Goal: Task Accomplishment & Management: Use online tool/utility

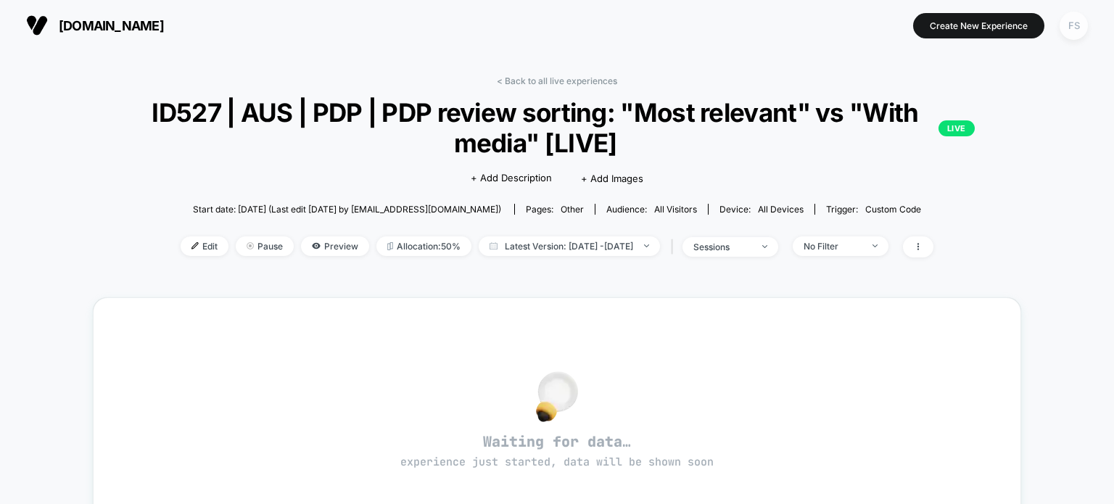
click at [1071, 19] on div "FS" at bounding box center [1073, 26] width 28 height 28
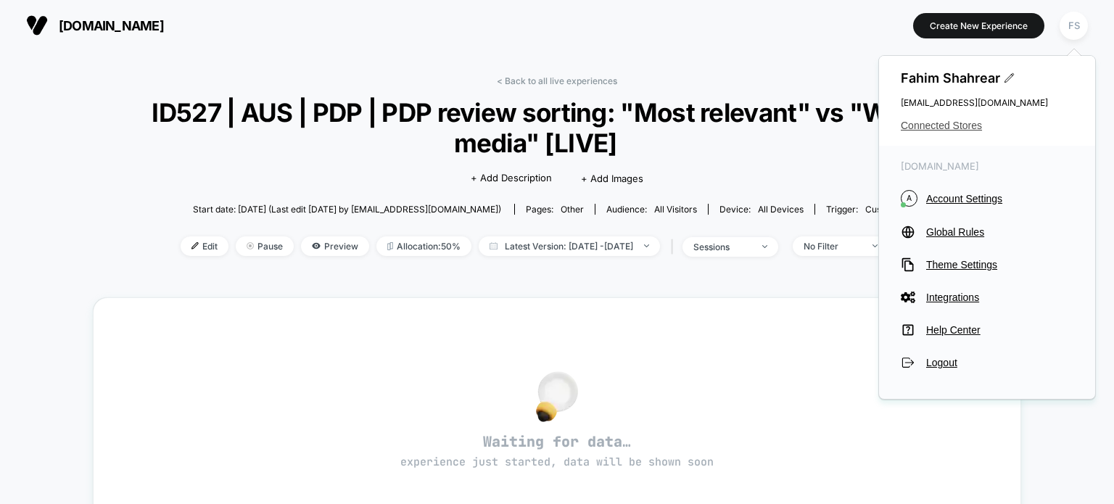
click at [937, 123] on span "Connected Stores" at bounding box center [986, 126] width 173 height 12
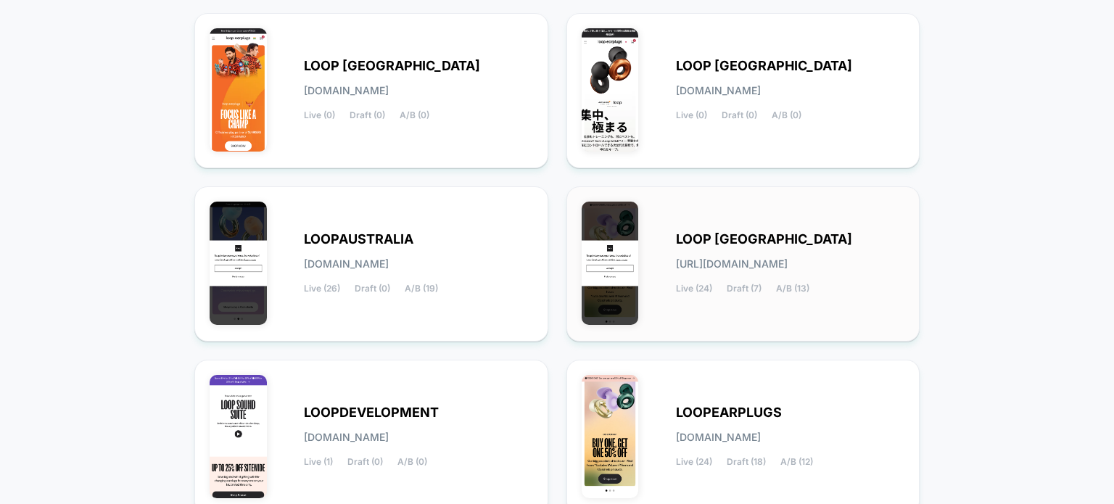
scroll to position [290, 0]
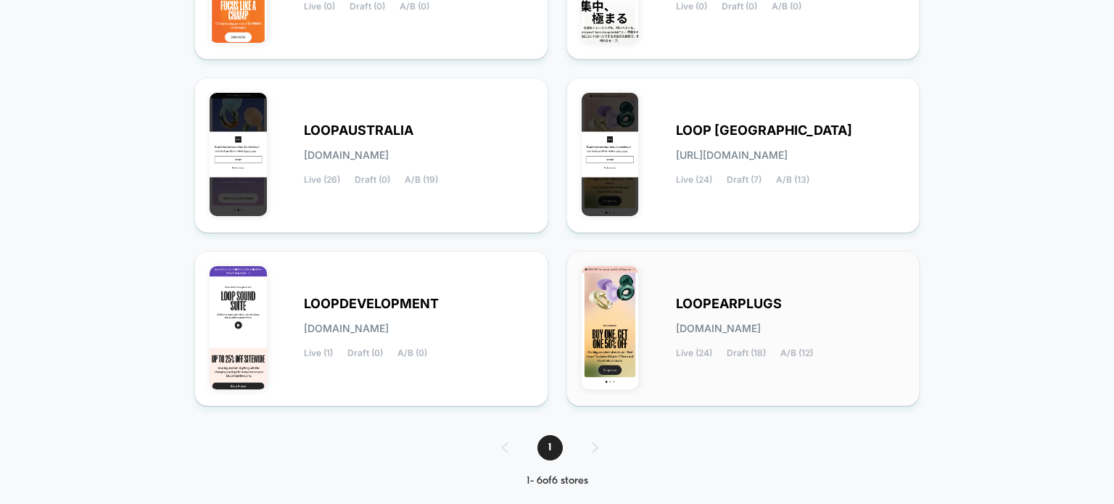
click at [763, 305] on span "LOOPEARPLUGS" at bounding box center [729, 304] width 106 height 10
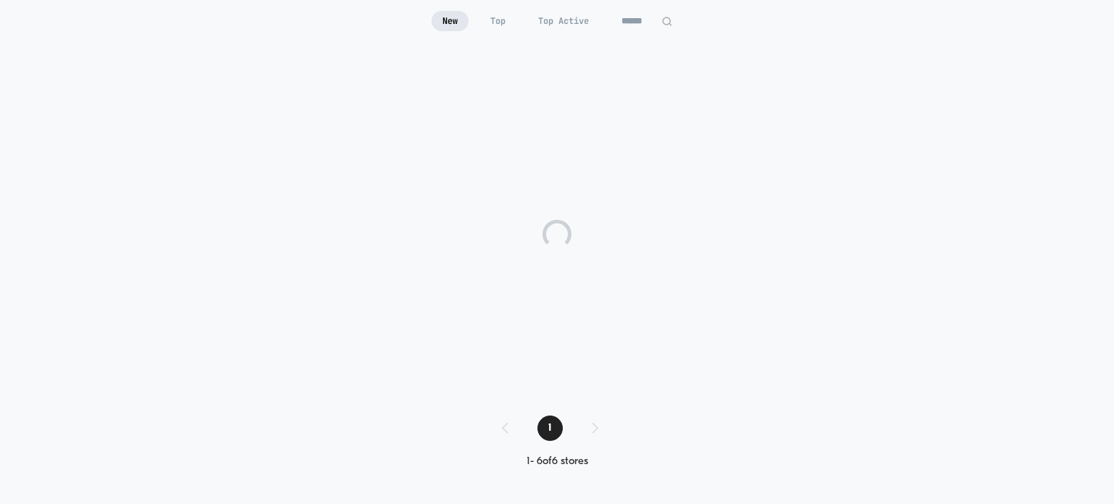
scroll to position [122, 0]
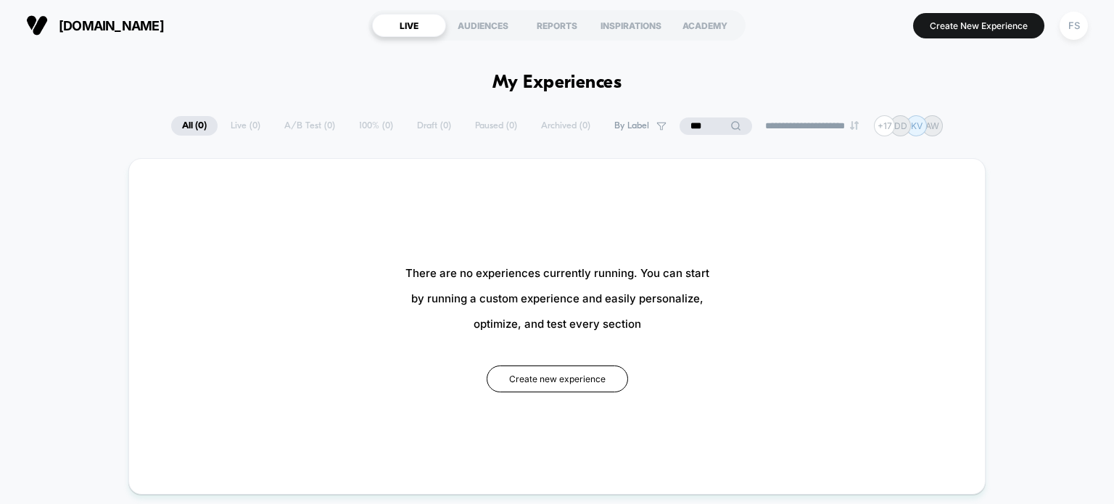
click at [699, 128] on input "***" at bounding box center [715, 125] width 72 height 17
type input "*"
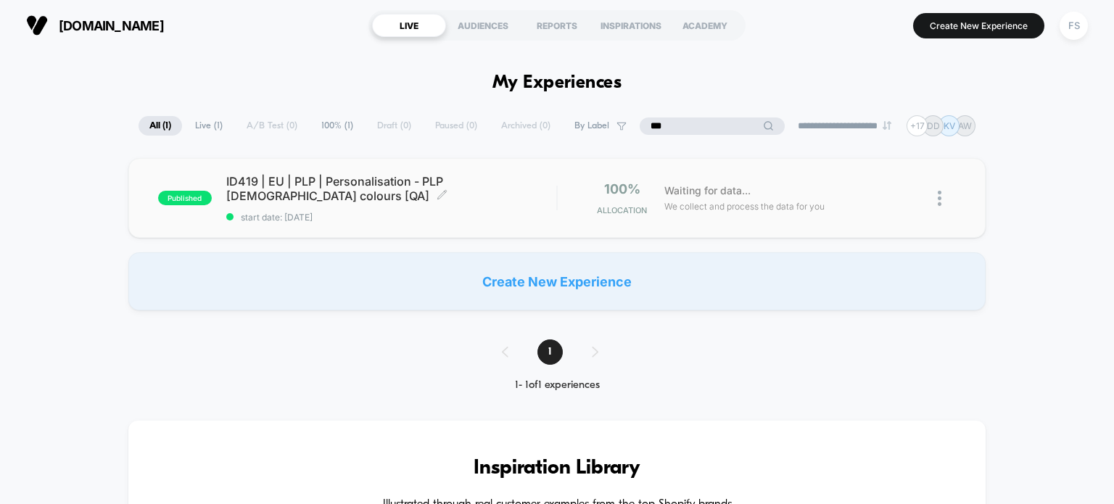
type input "***"
click at [393, 193] on span "ID419 | EU | PLP | Personalisation - PLP [DEMOGRAPHIC_DATA] colours [QA] Click …" at bounding box center [391, 188] width 331 height 29
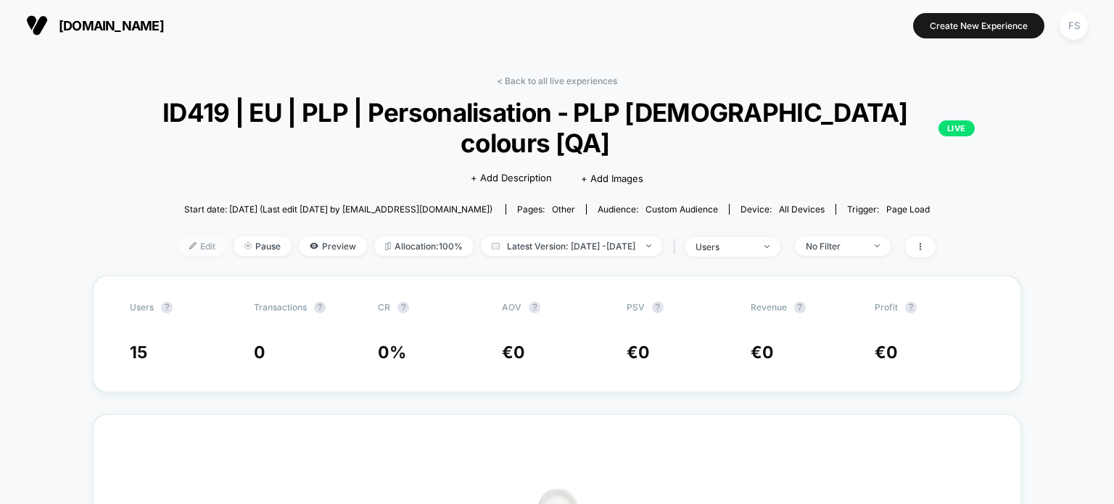
click at [180, 236] on span "Edit" at bounding box center [202, 246] width 48 height 20
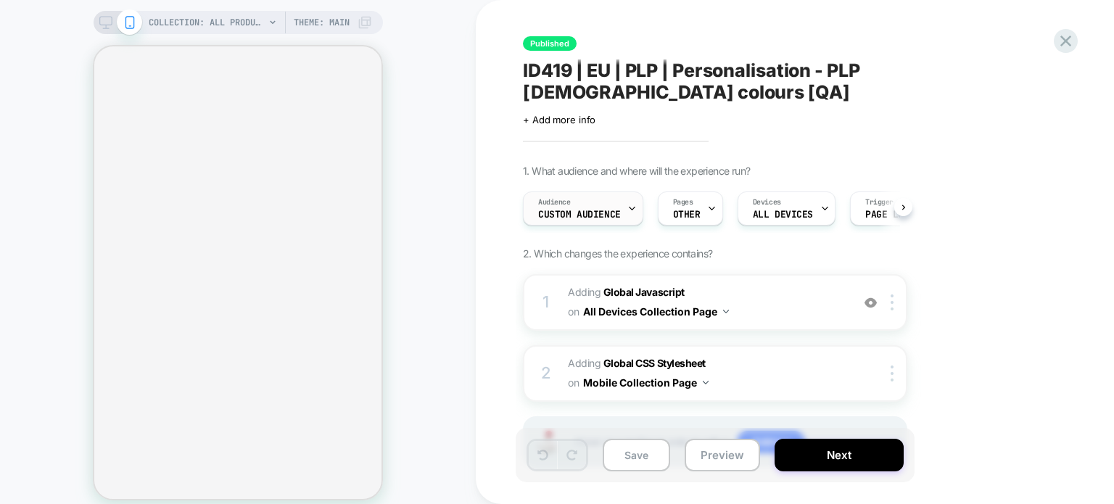
click at [603, 210] on span "Custom Audience" at bounding box center [579, 215] width 83 height 10
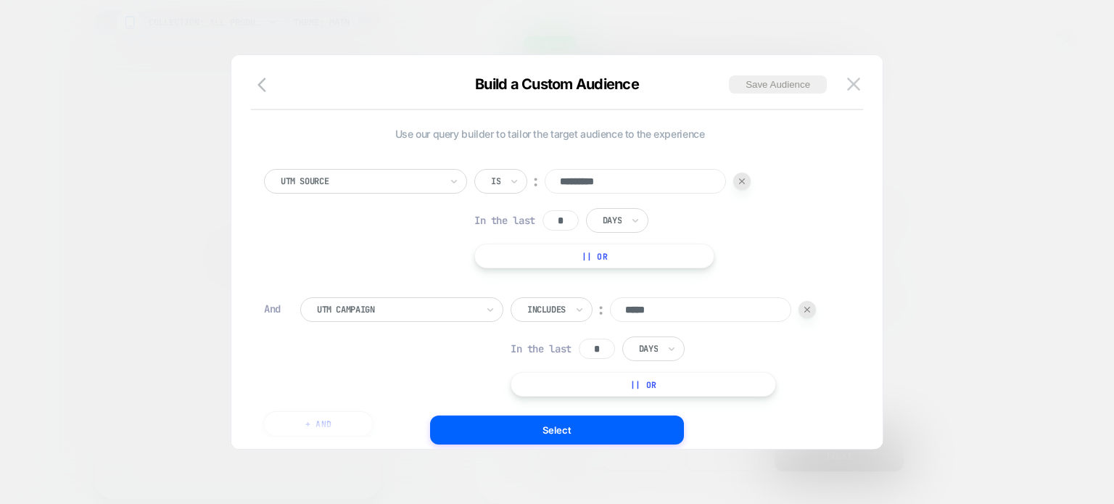
scroll to position [70, 0]
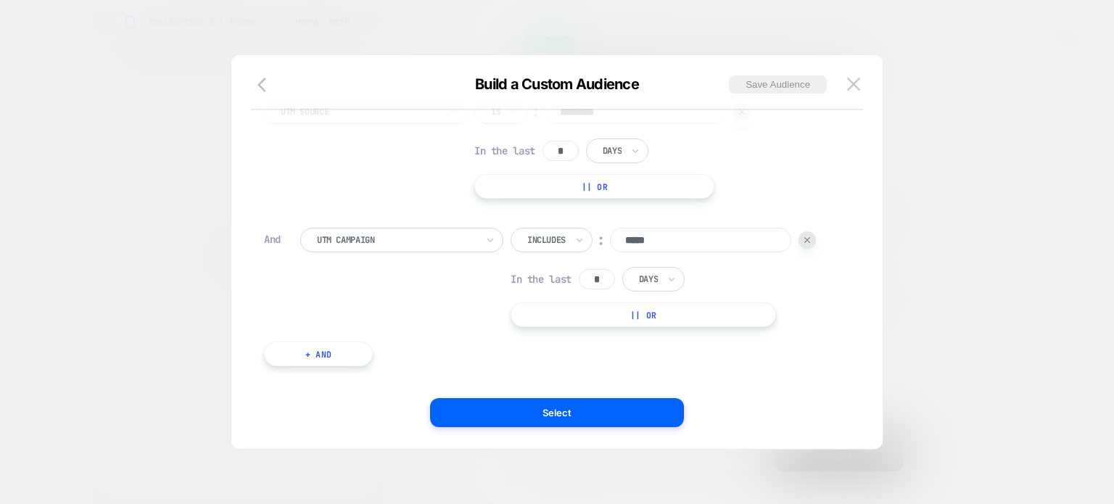
click at [440, 243] on div "COLLECTION: All products (Category) COLLECTION: All products (Category) Theme: …" at bounding box center [557, 261] width 1114 height 522
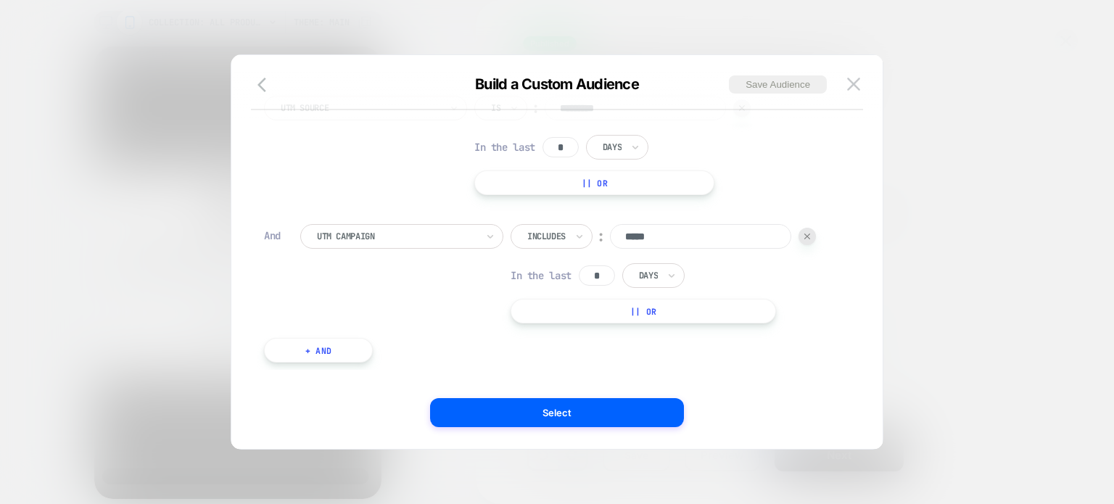
scroll to position [0, 0]
click at [402, 232] on div at bounding box center [396, 236] width 159 height 13
type input "******"
click at [398, 291] on div "UTM Content" at bounding box center [409, 294] width 188 height 23
type input "****"
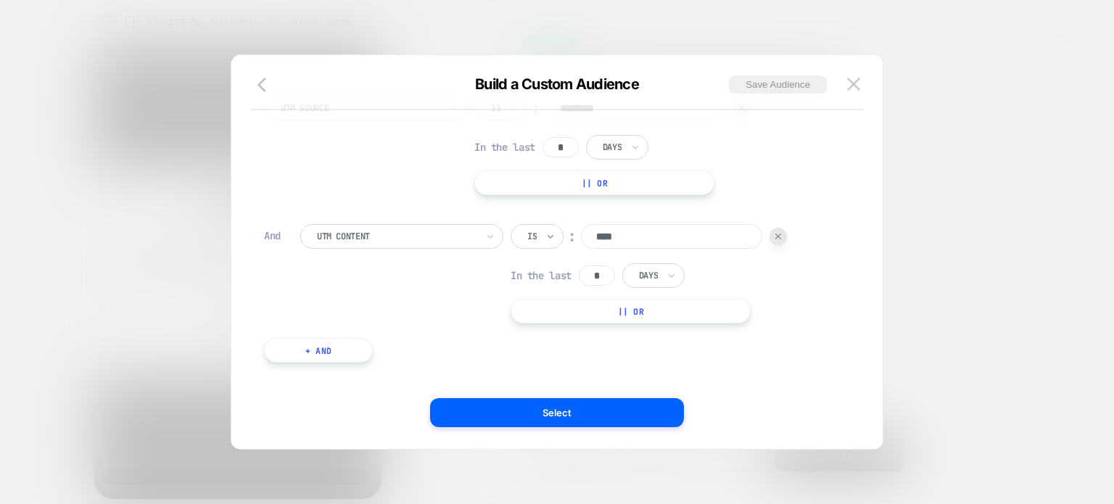
click at [546, 239] on icon at bounding box center [550, 236] width 10 height 14
click at [563, 318] on div "Includes" at bounding box center [572, 321] width 94 height 23
click at [316, 347] on button "+ And" at bounding box center [318, 350] width 109 height 25
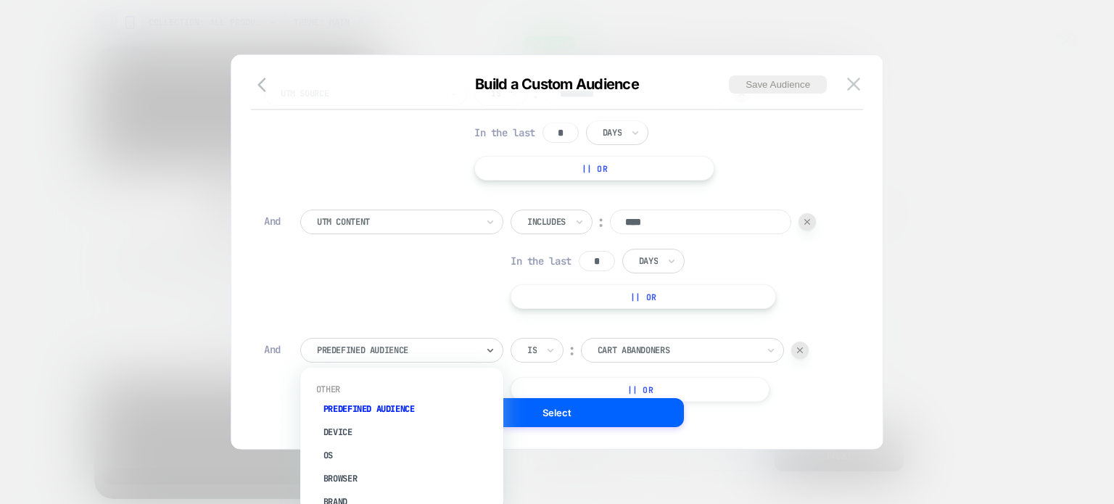
click at [381, 347] on div at bounding box center [396, 350] width 159 height 13
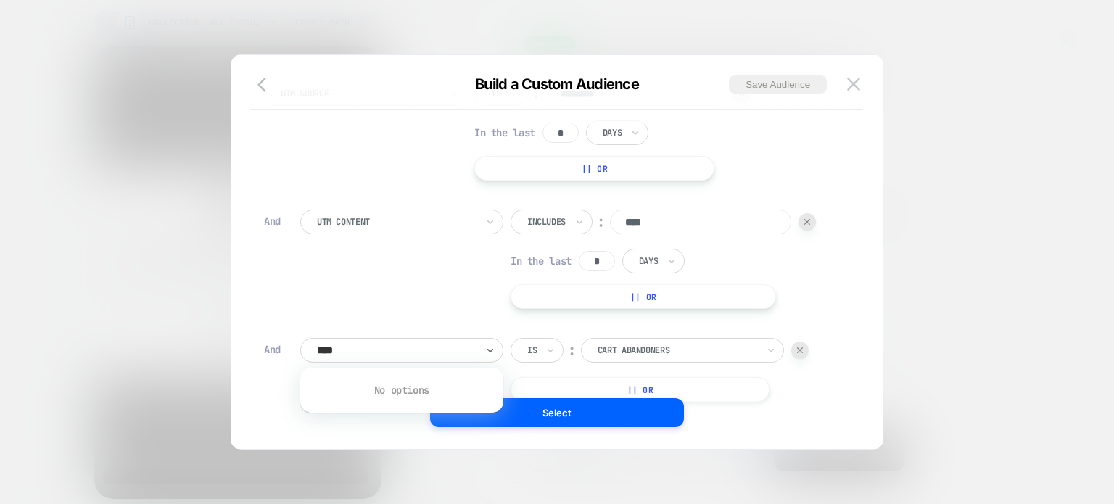
type input "***"
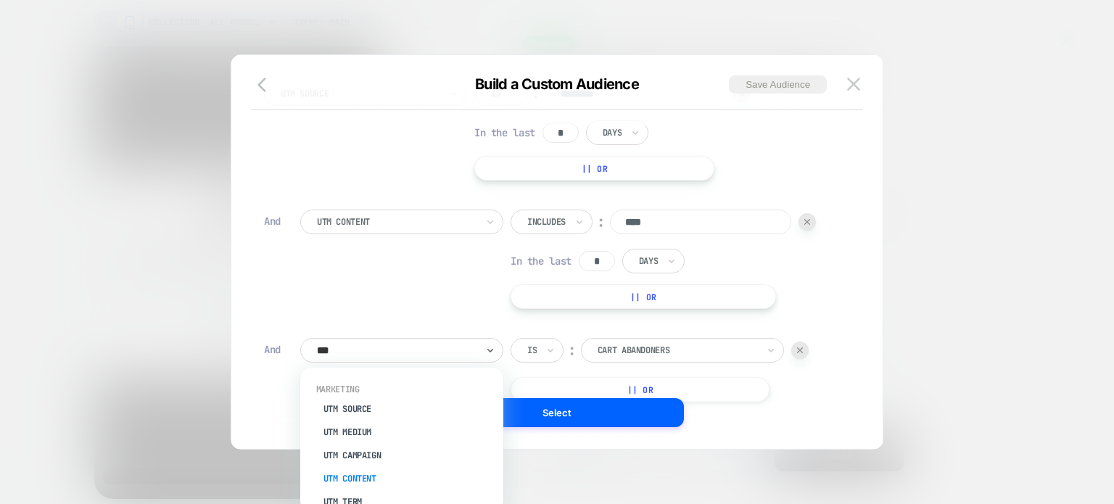
click at [384, 483] on div "UTM Content" at bounding box center [409, 478] width 188 height 23
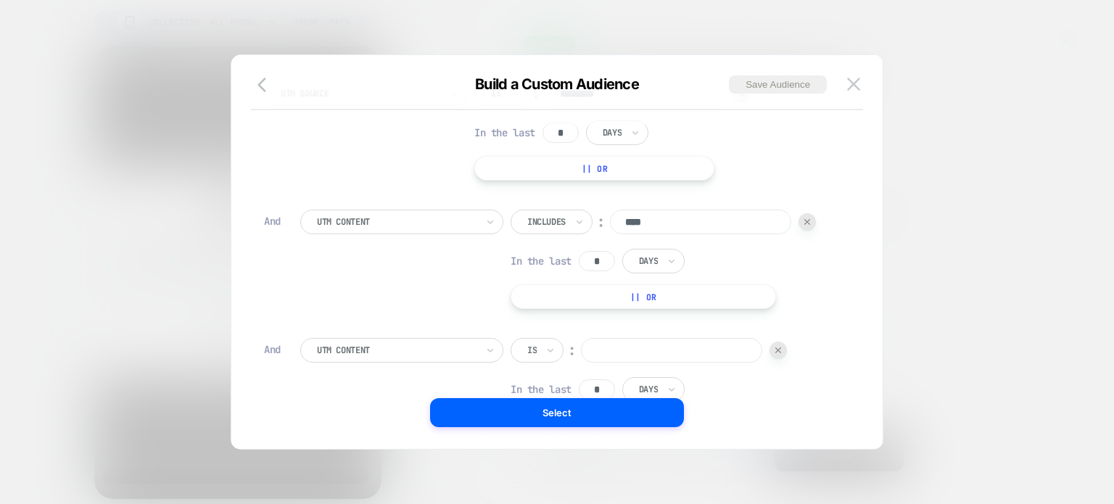
click at [527, 353] on input "text" at bounding box center [530, 350] width 6 height 13
click at [555, 342] on div "Is" at bounding box center [536, 350] width 53 height 25
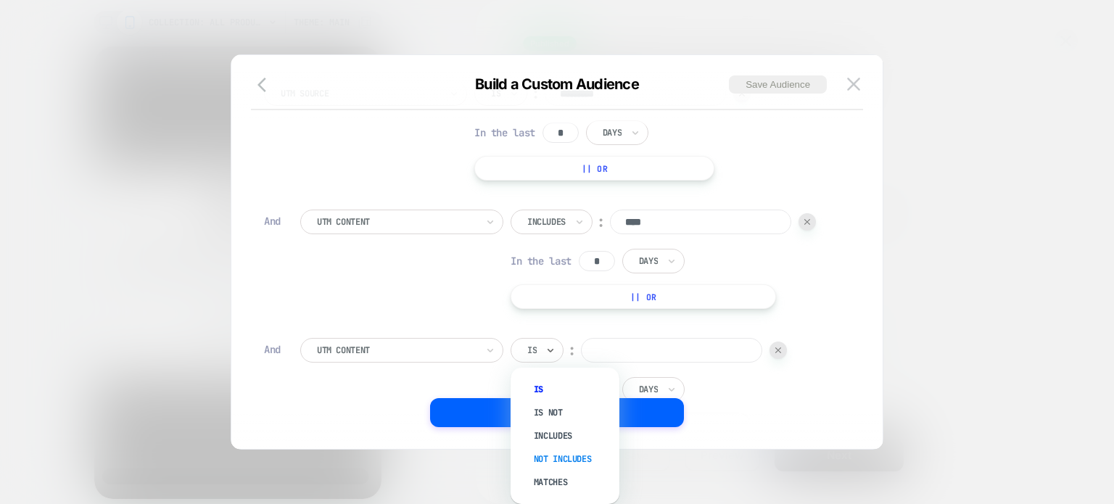
click at [571, 459] on div "Not includes" at bounding box center [572, 458] width 94 height 23
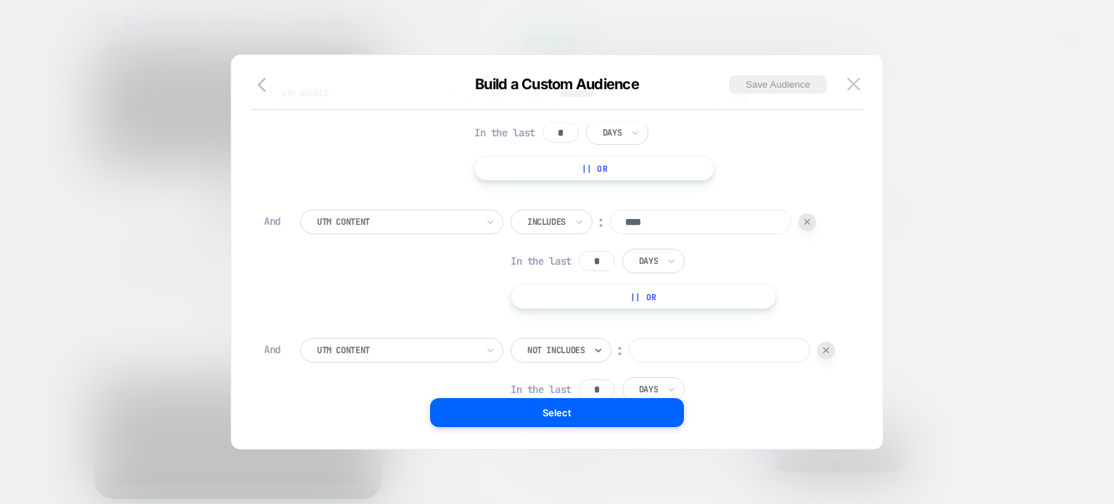
click at [629, 362] on input at bounding box center [719, 350] width 181 height 25
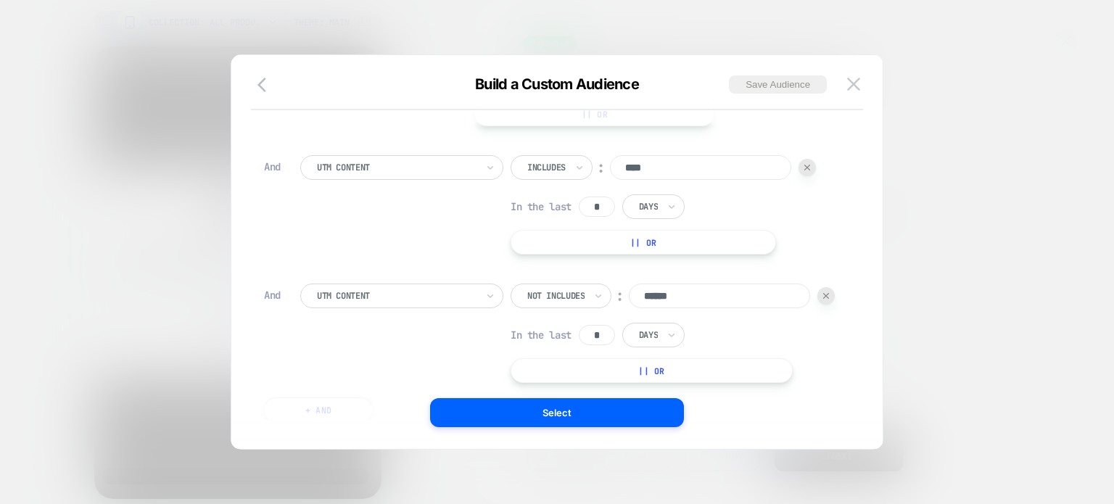
scroll to position [217, 0]
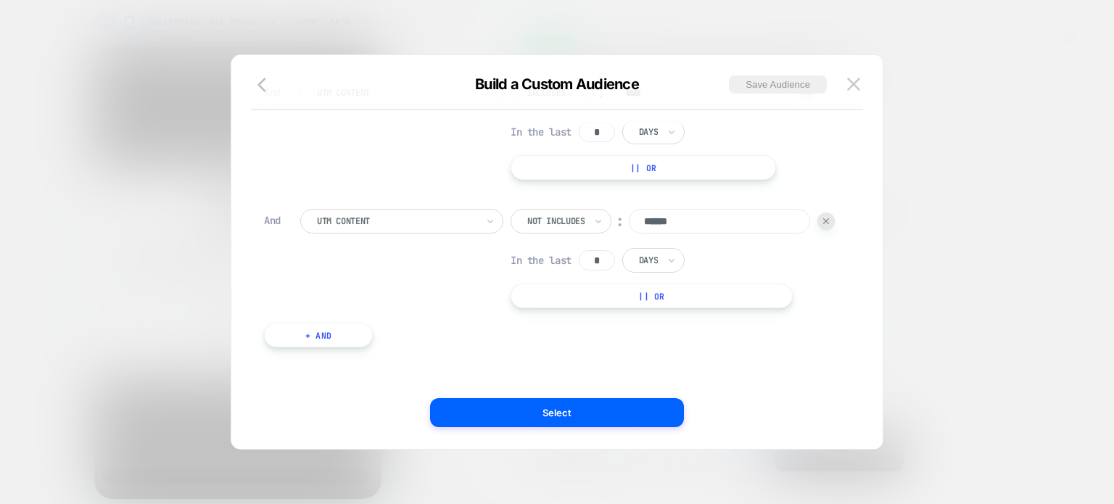
type input "******"
click at [360, 339] on button "+ And" at bounding box center [318, 335] width 109 height 25
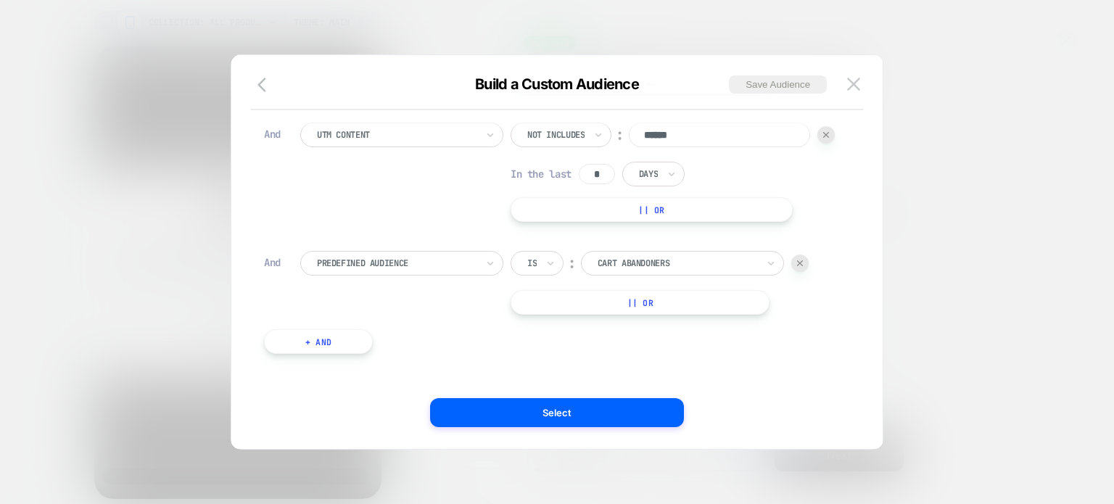
scroll to position [319, 0]
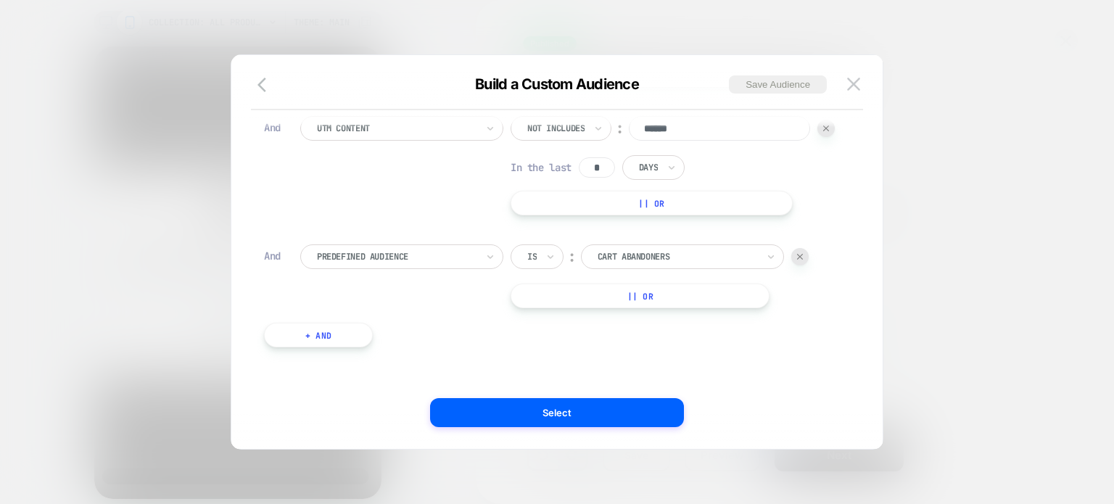
click at [429, 254] on div at bounding box center [396, 256] width 159 height 13
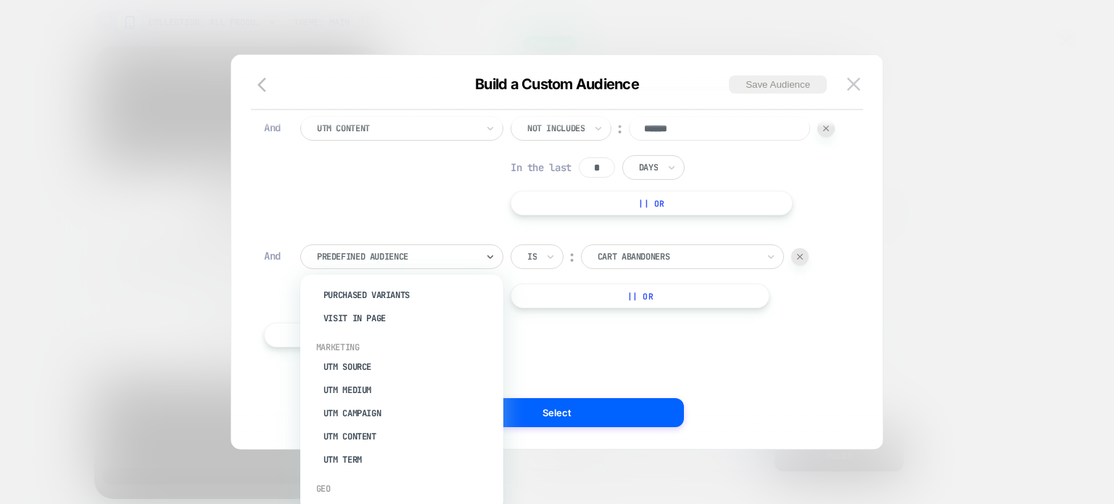
scroll to position [673, 0]
click at [701, 202] on div "UTM Content Not includes ︰ ****** In the last * Days || Or" at bounding box center [567, 165] width 535 height 99
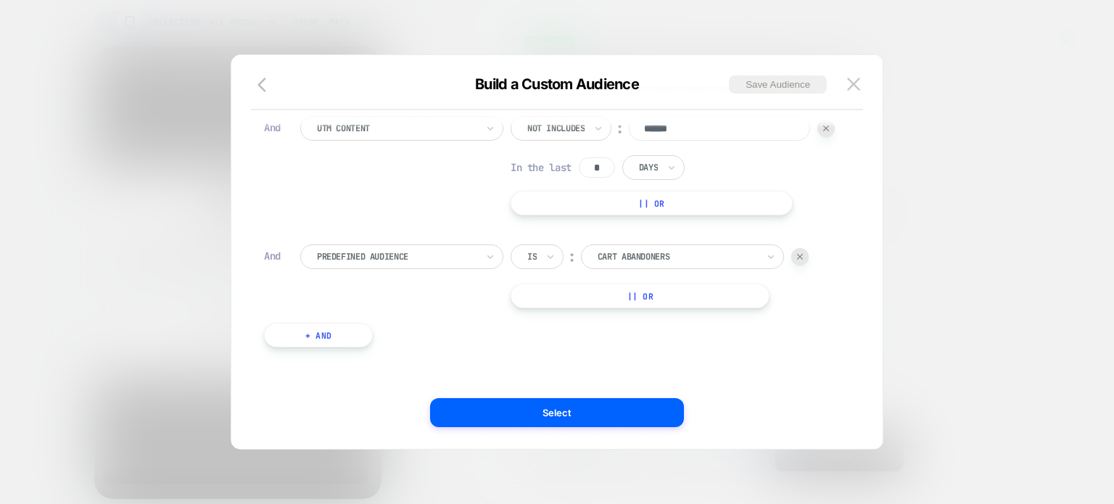
scroll to position [0, 0]
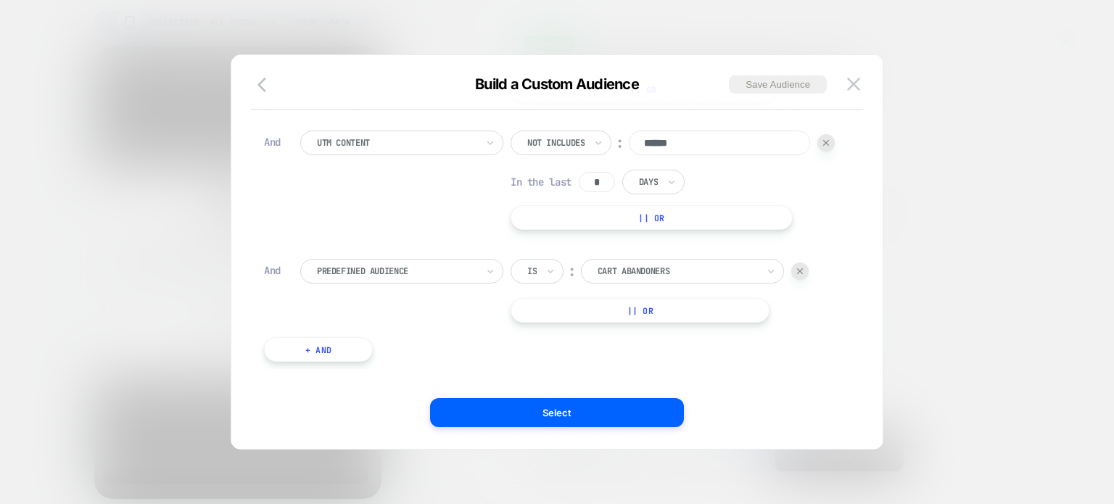
click at [795, 273] on div at bounding box center [799, 270] width 17 height 17
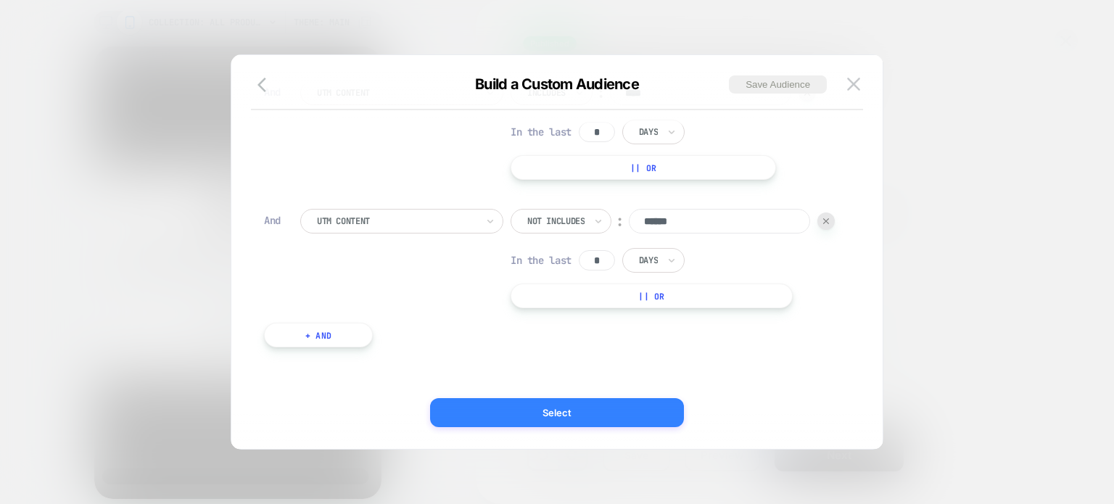
scroll to position [226, 0]
click at [617, 410] on button "Select" at bounding box center [557, 412] width 254 height 29
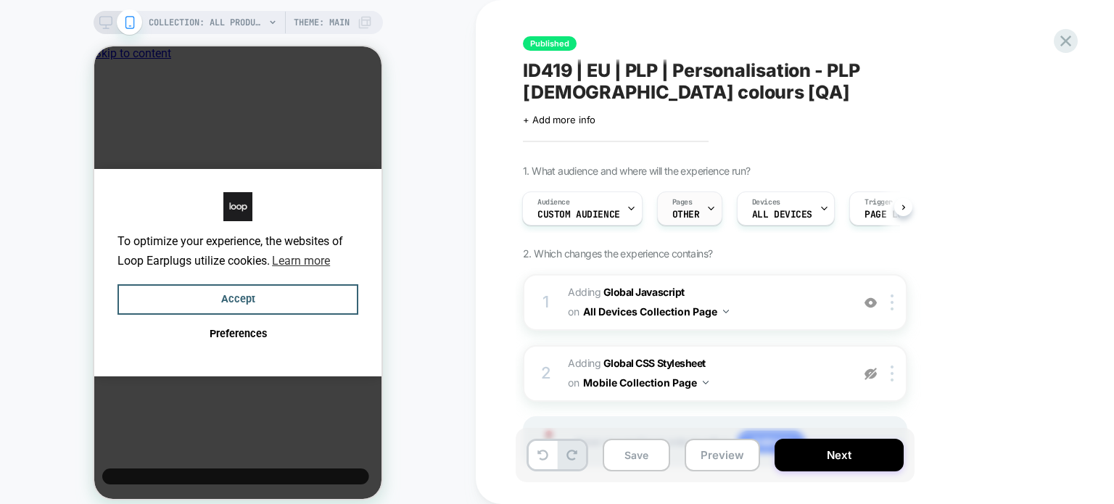
click at [684, 197] on span "Pages" at bounding box center [682, 202] width 20 height 10
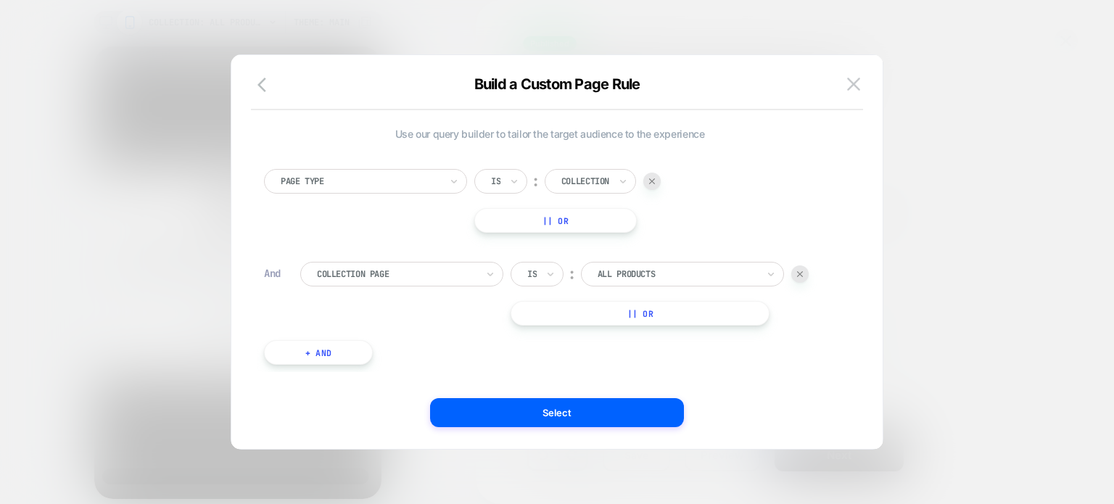
click at [350, 357] on button "+ And" at bounding box center [318, 352] width 109 height 25
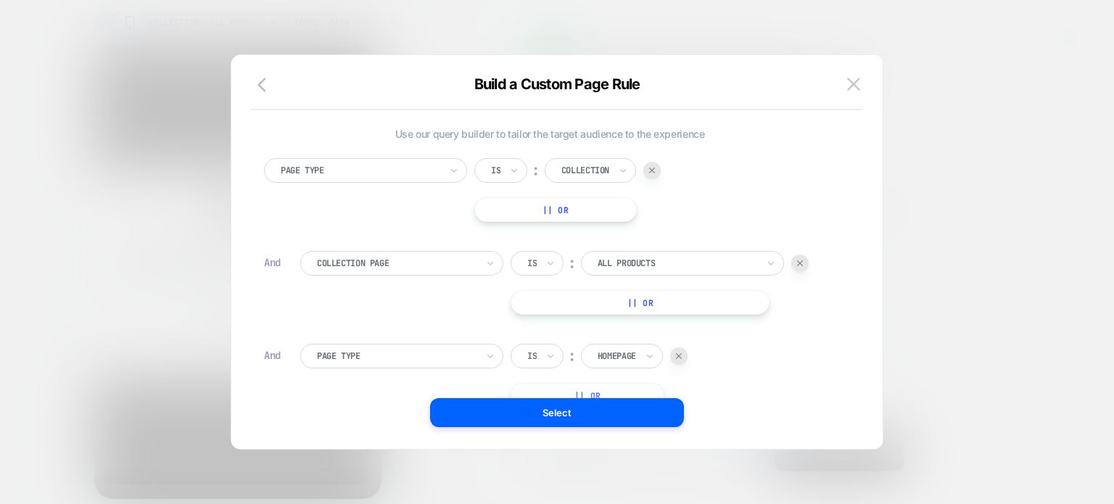
scroll to position [14, 0]
drag, startPoint x: 423, startPoint y: 345, endPoint x: 437, endPoint y: 347, distance: 14.7
click at [423, 346] on div at bounding box center [396, 352] width 159 height 13
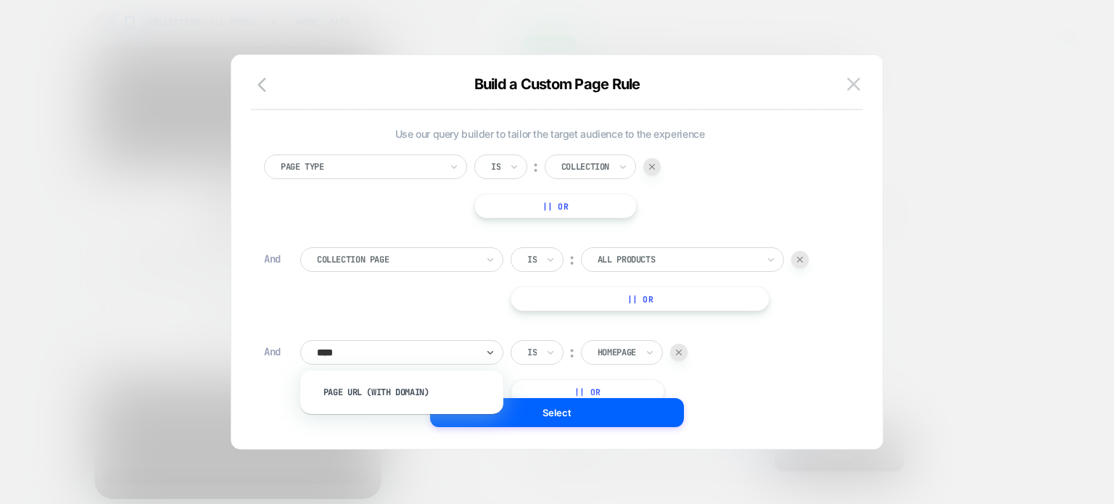
type input "*****"
click at [420, 384] on div "Page Url (WITH DOMAIN)" at bounding box center [409, 392] width 188 height 23
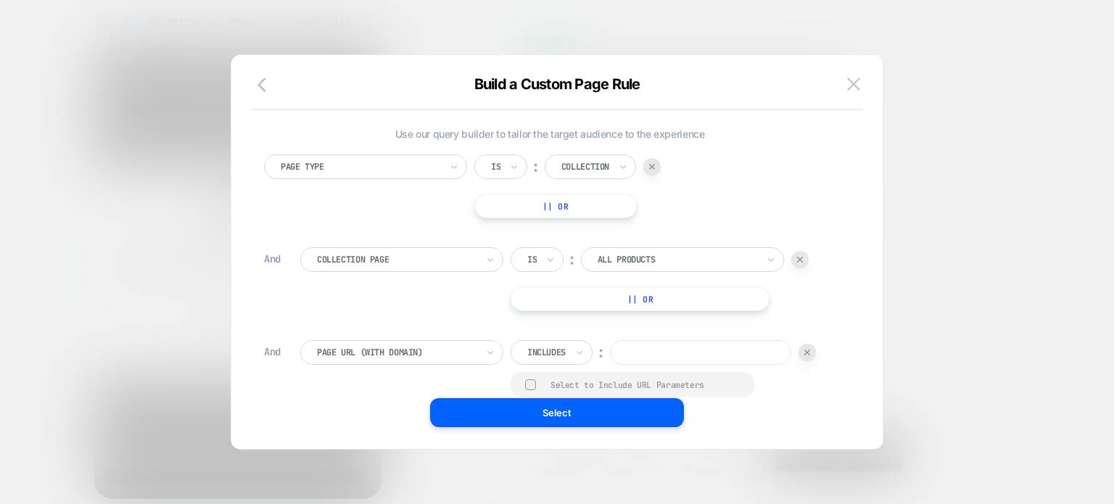
click at [621, 348] on input at bounding box center [700, 352] width 181 height 25
click at [573, 349] on div "Includes" at bounding box center [551, 352] width 82 height 25
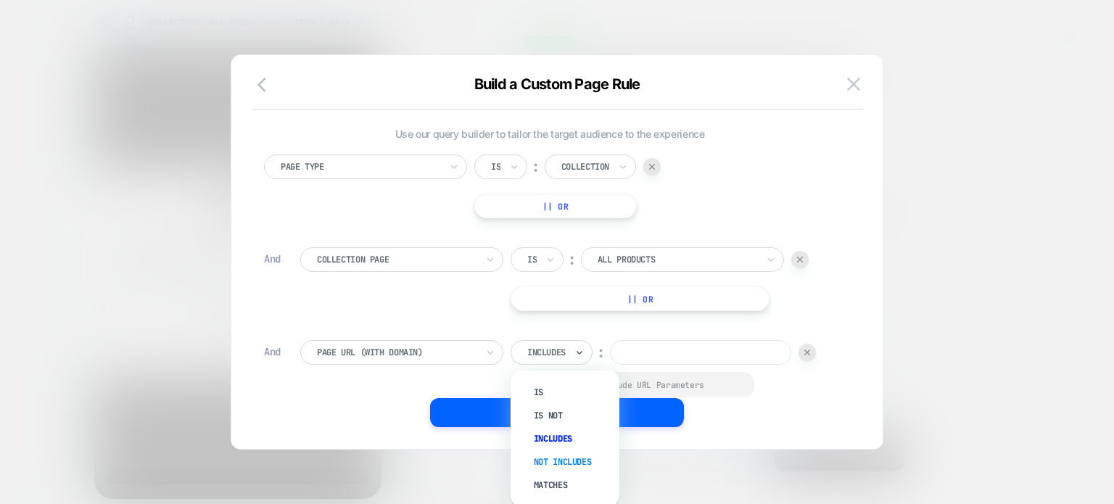
click at [571, 455] on div "Not includes" at bounding box center [572, 461] width 94 height 23
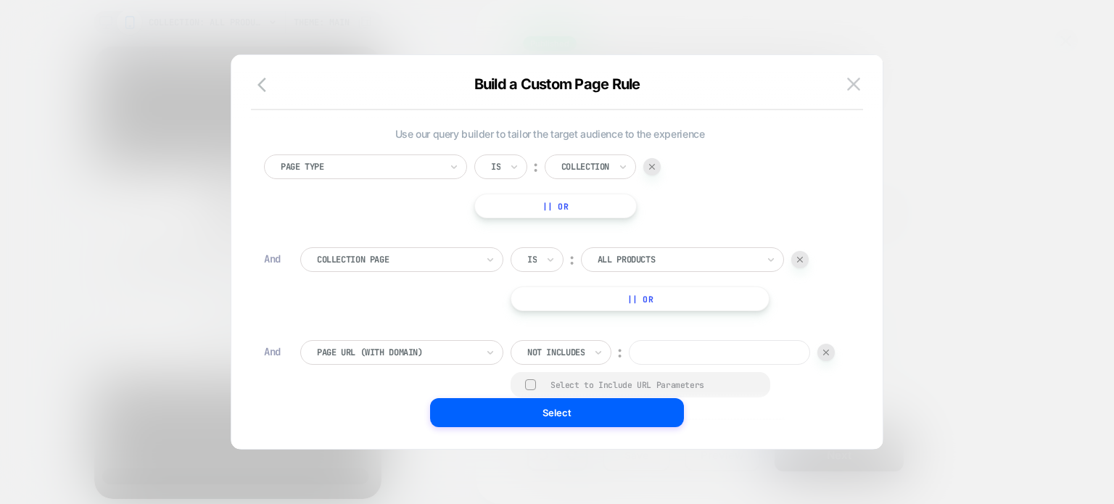
click at [629, 365] on input at bounding box center [719, 352] width 181 height 25
type input "*"
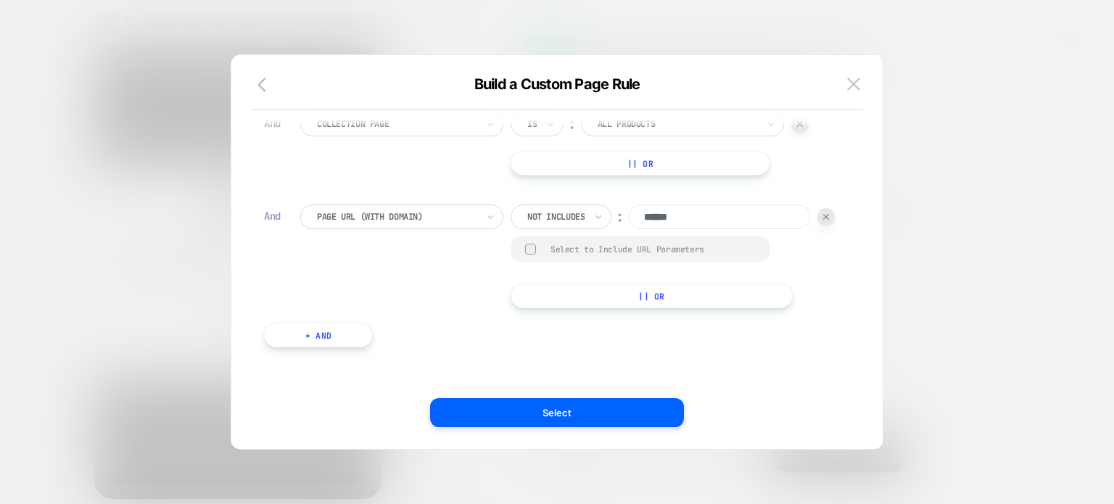
type input "******"
click at [366, 323] on div "Page Type Is ︰ Collection || Or And Collection Page Is ︰ All products || Or And…" at bounding box center [550, 190] width 586 height 357
click at [346, 334] on button "+ And" at bounding box center [318, 335] width 109 height 25
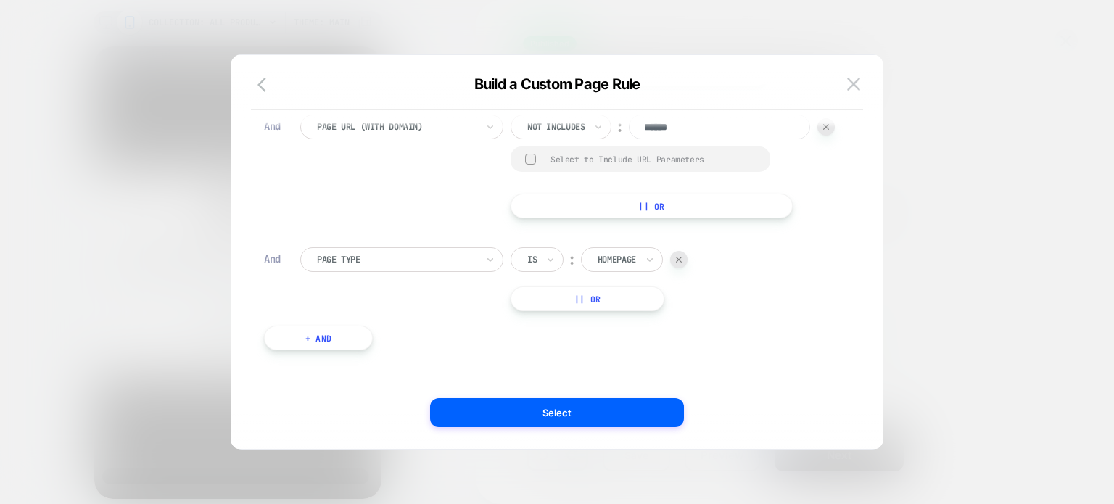
scroll to position [252, 0]
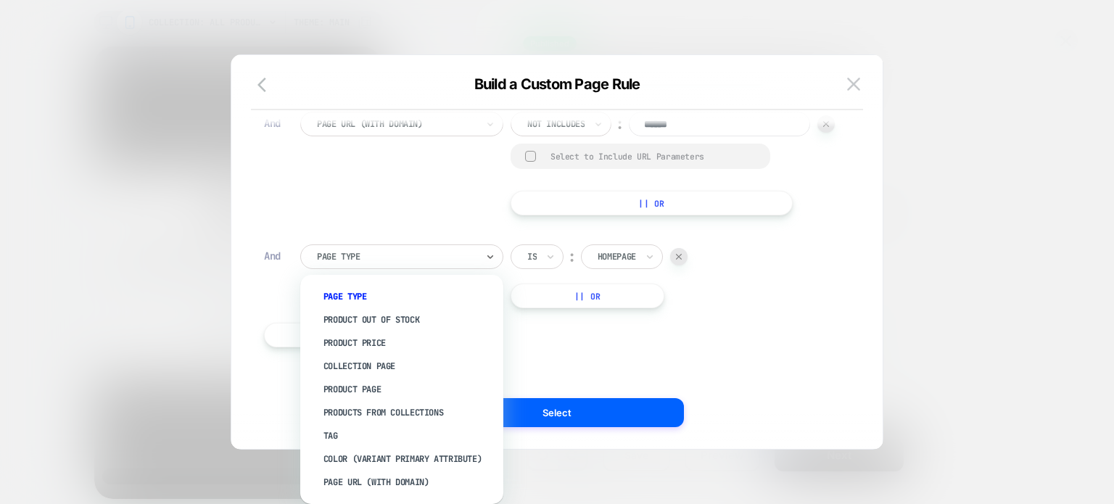
click at [441, 250] on div at bounding box center [396, 256] width 159 height 13
click at [405, 474] on div "Page Url (WITH DOMAIN)" at bounding box center [409, 481] width 188 height 23
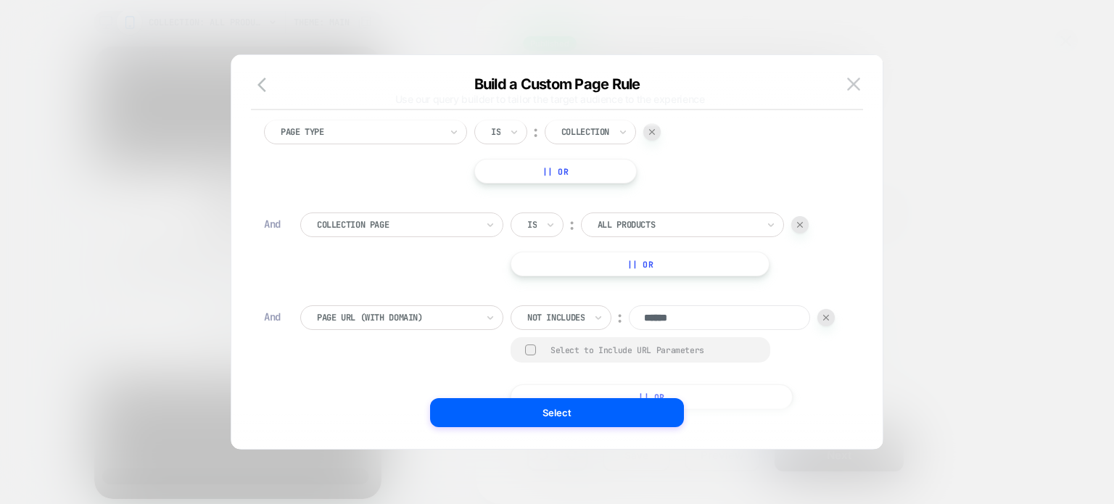
scroll to position [293, 0]
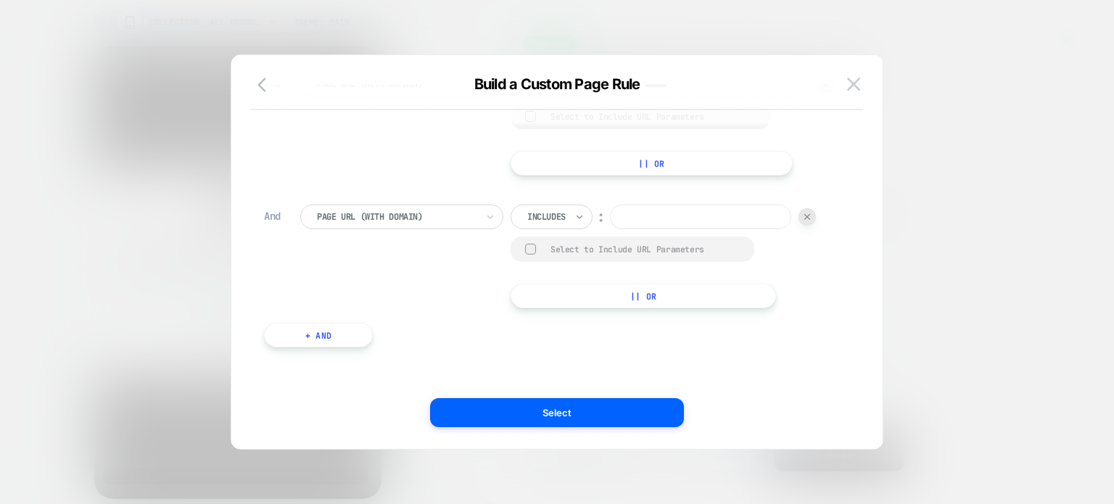
click at [576, 214] on icon at bounding box center [579, 217] width 10 height 14
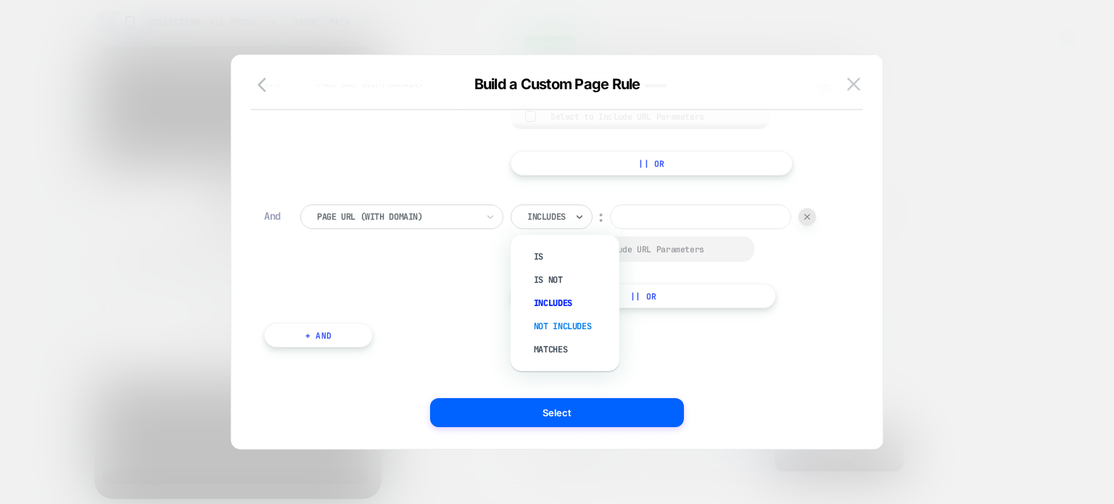
click at [592, 326] on div "Not includes" at bounding box center [572, 326] width 94 height 23
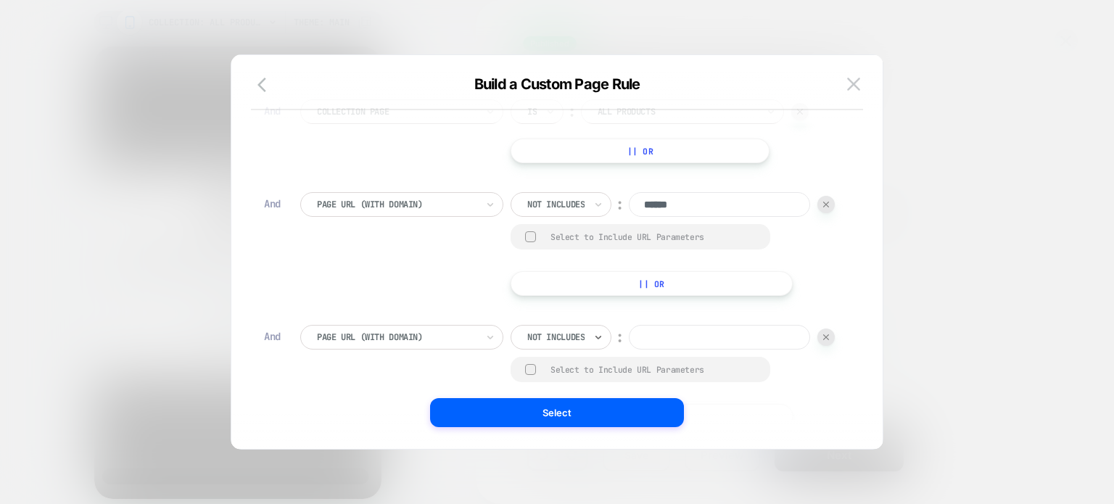
scroll to position [317, 0]
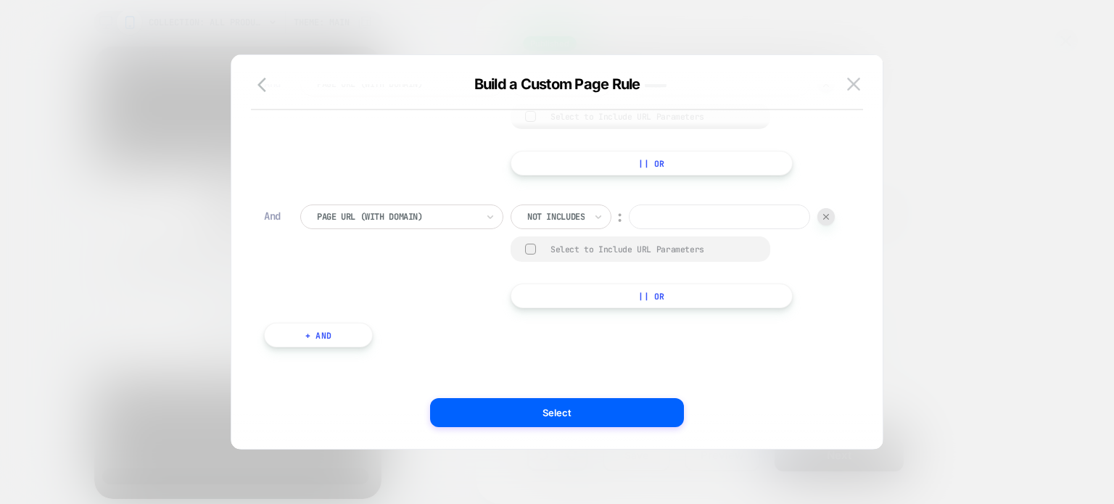
click at [629, 222] on input at bounding box center [719, 216] width 181 height 25
type input "******"
click at [353, 318] on div "Page Type Is ︰ Collection || Or And Collection Page Is ︰ All products || Or And…" at bounding box center [550, 124] width 586 height 490
click at [345, 333] on button "+ And" at bounding box center [318, 335] width 109 height 25
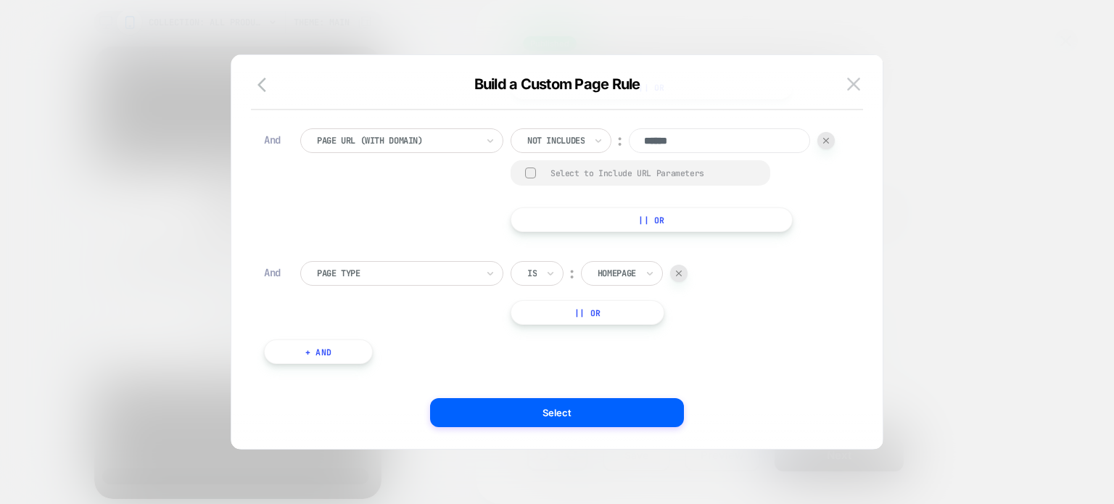
scroll to position [410, 0]
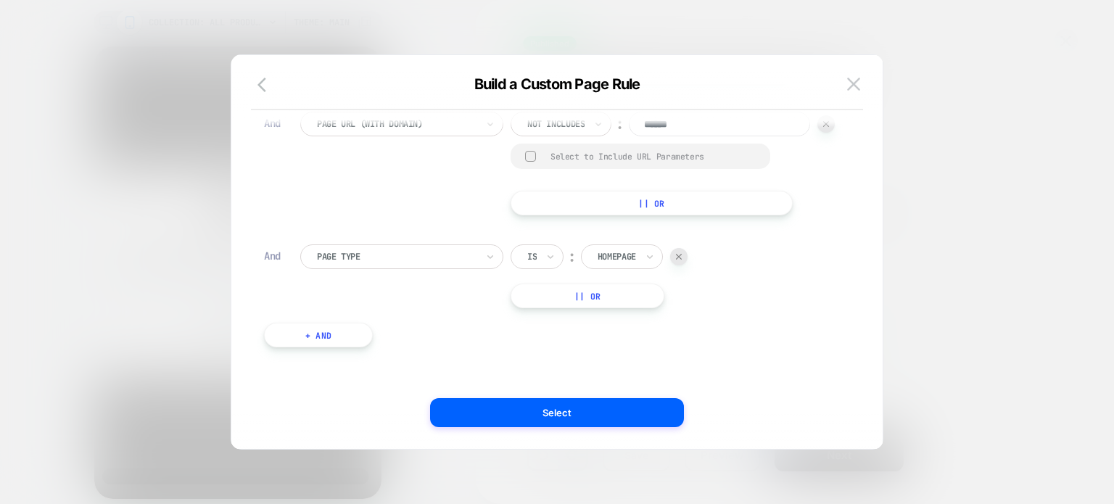
click at [418, 252] on div at bounding box center [396, 256] width 159 height 13
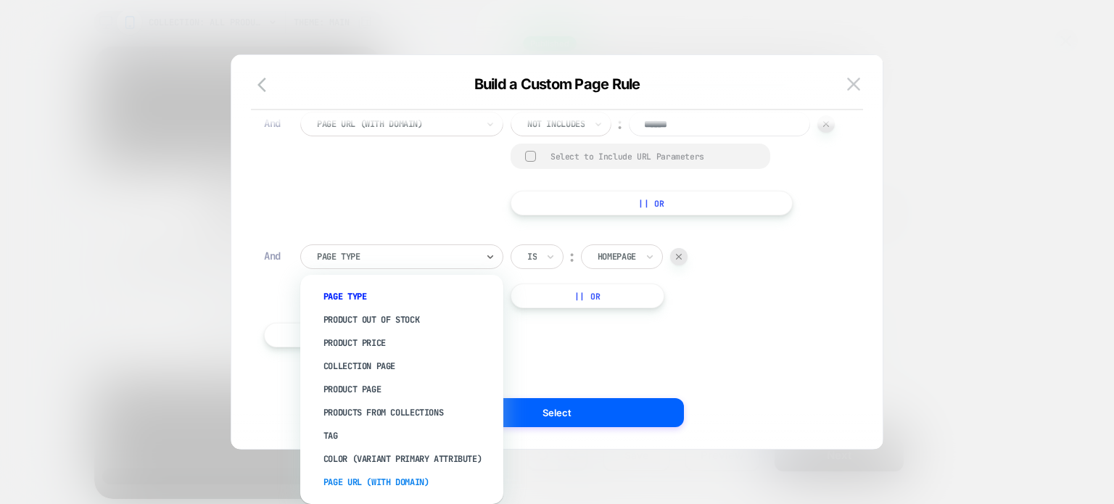
click at [357, 480] on div "Page Url (WITH DOMAIN)" at bounding box center [409, 481] width 188 height 23
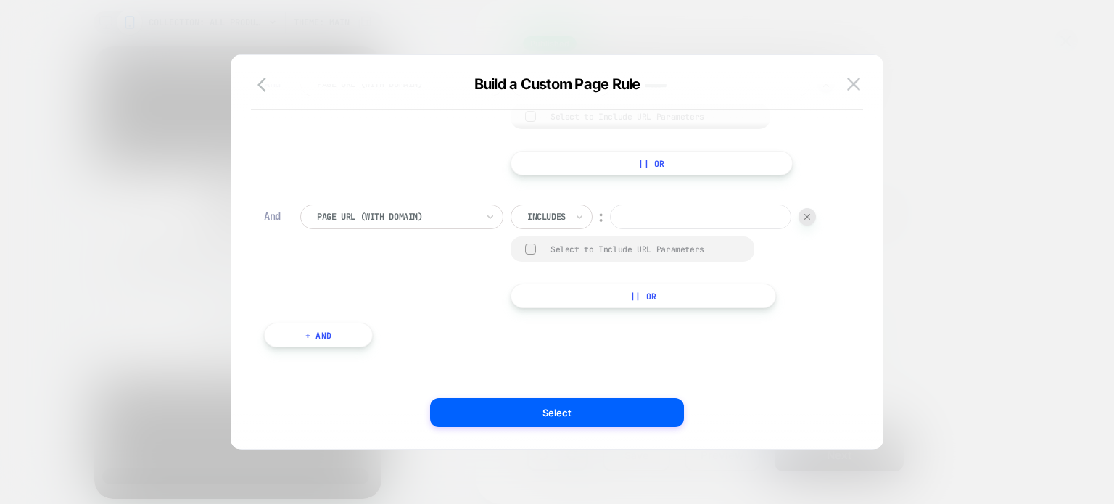
scroll to position [449, 0]
click at [571, 223] on div "Includes" at bounding box center [551, 216] width 82 height 25
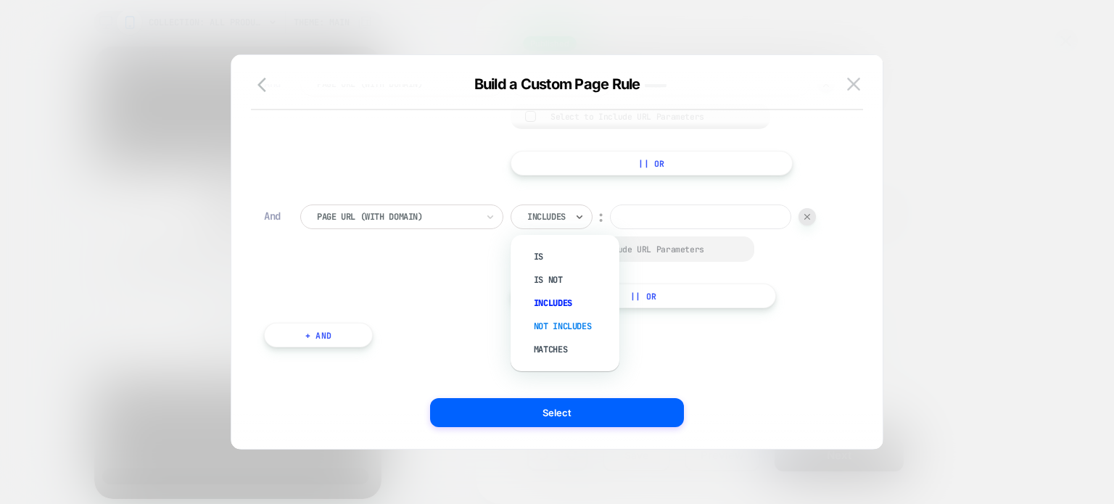
click at [568, 320] on div "Not includes" at bounding box center [572, 326] width 94 height 23
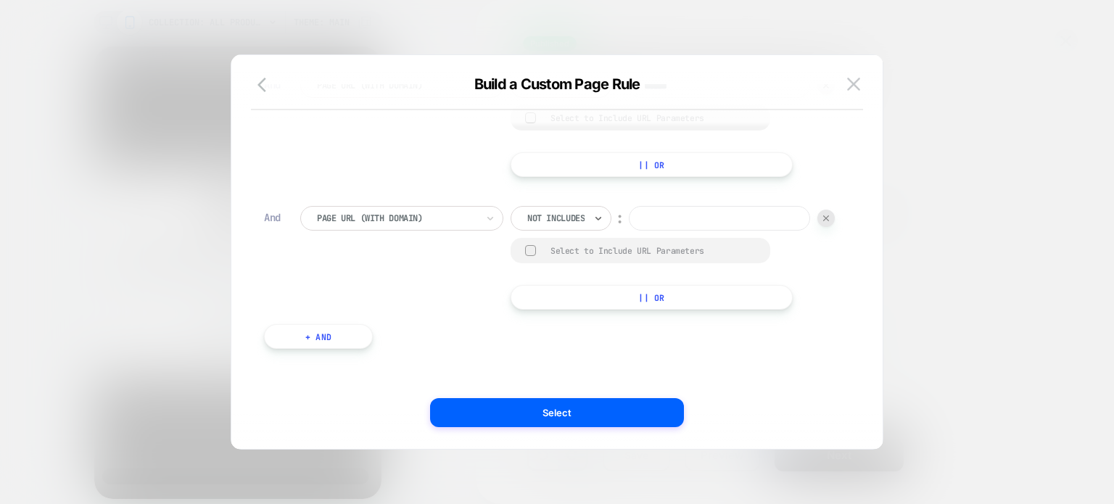
scroll to position [475, 0]
click at [505, 204] on div "Page Url (WITH DOMAIN) Not includes ︰ Select to Include URL Parameters || Or" at bounding box center [567, 256] width 535 height 104
drag, startPoint x: 509, startPoint y: 216, endPoint x: 563, endPoint y: 233, distance: 56.2
click at [629, 217] on input at bounding box center [719, 216] width 181 height 25
type input "******"
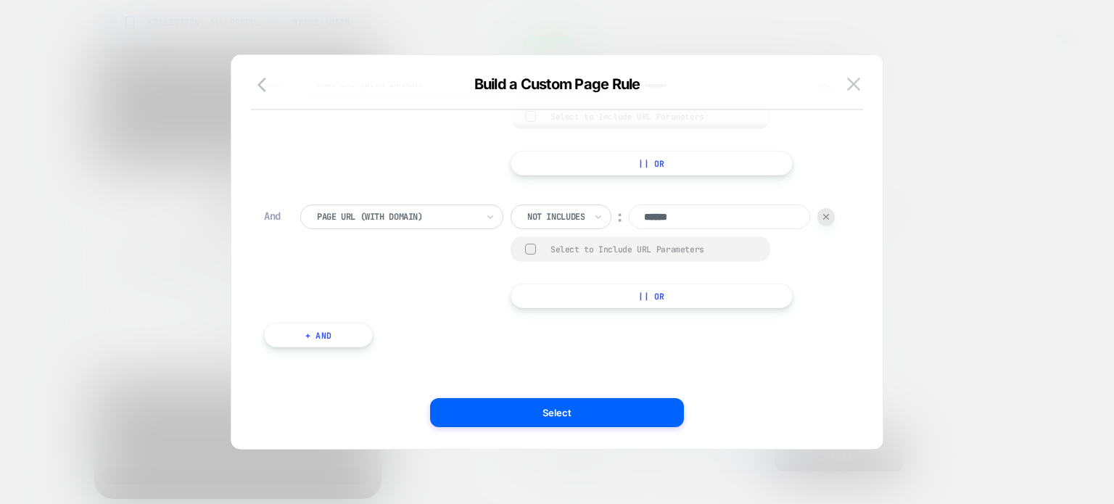
click at [302, 328] on button "+ And" at bounding box center [318, 335] width 109 height 25
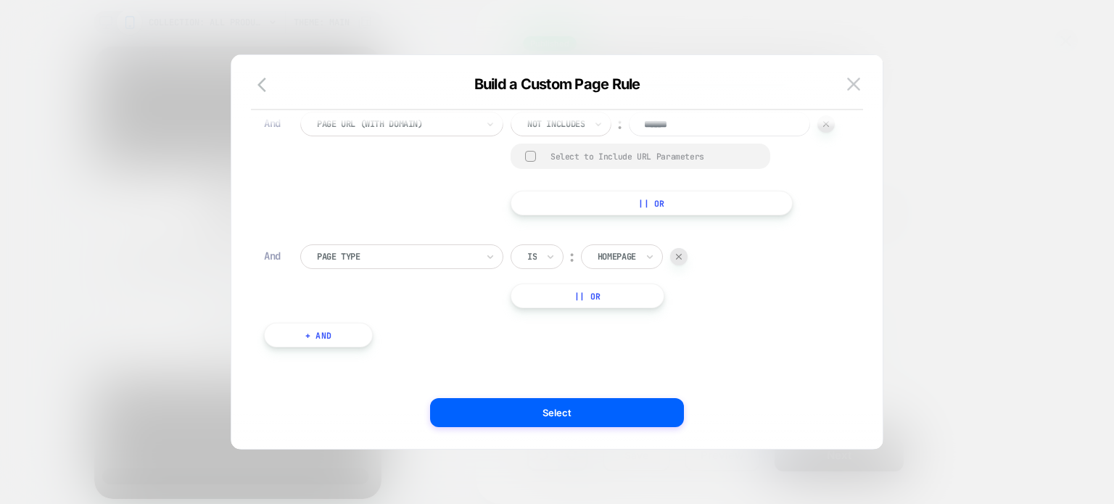
scroll to position [568, 0]
click at [417, 264] on div "Page Type" at bounding box center [396, 257] width 162 height 16
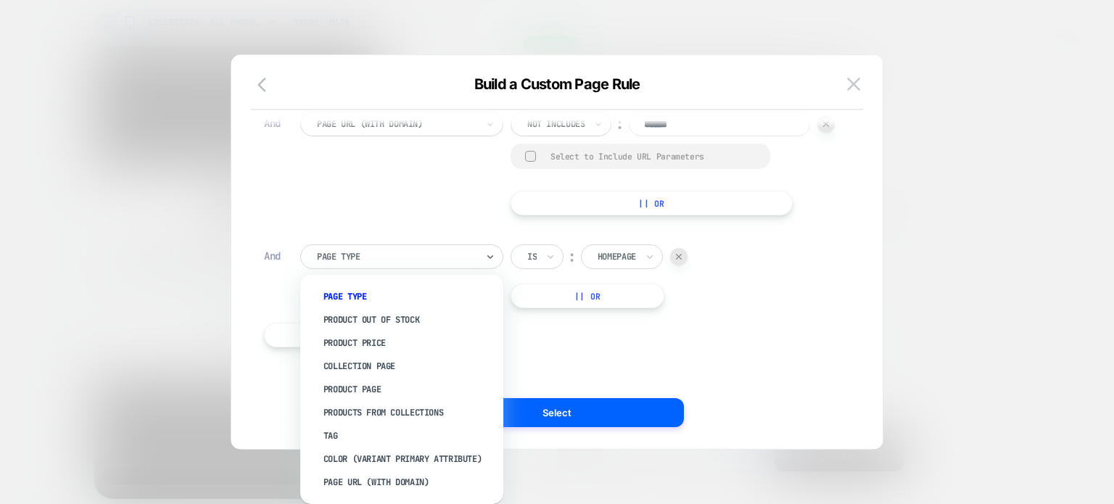
drag, startPoint x: 388, startPoint y: 475, endPoint x: 420, endPoint y: 457, distance: 37.0
click at [397, 470] on div "Page Url (WITH DOMAIN)" at bounding box center [409, 481] width 188 height 23
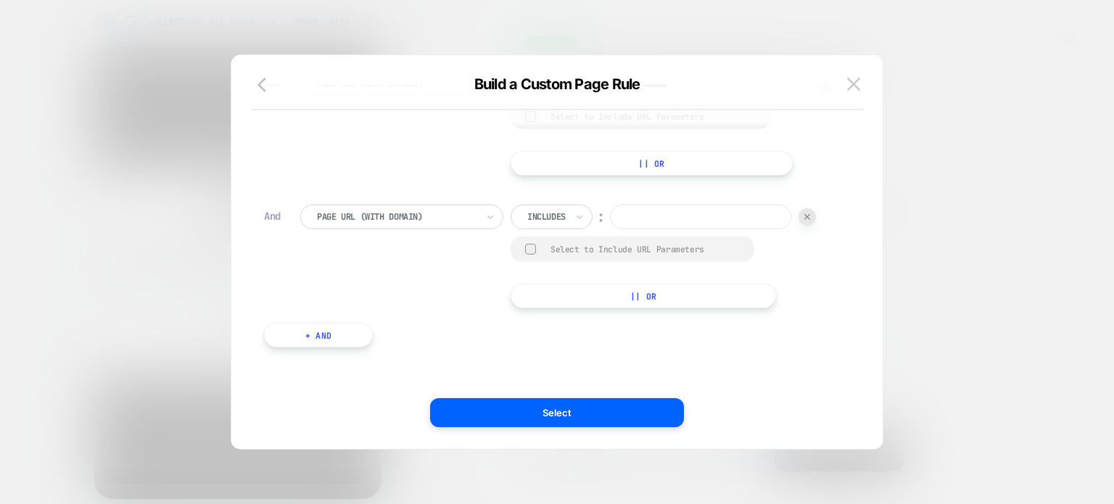
click at [568, 229] on div "Includes" at bounding box center [551, 216] width 82 height 25
click at [557, 223] on div at bounding box center [546, 216] width 38 height 13
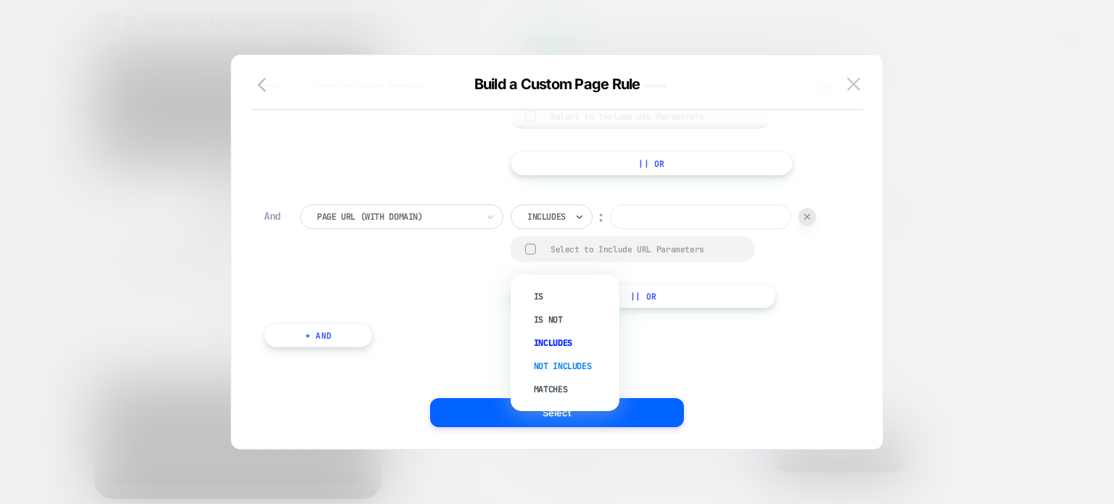
click at [565, 362] on div "Not includes" at bounding box center [572, 366] width 94 height 23
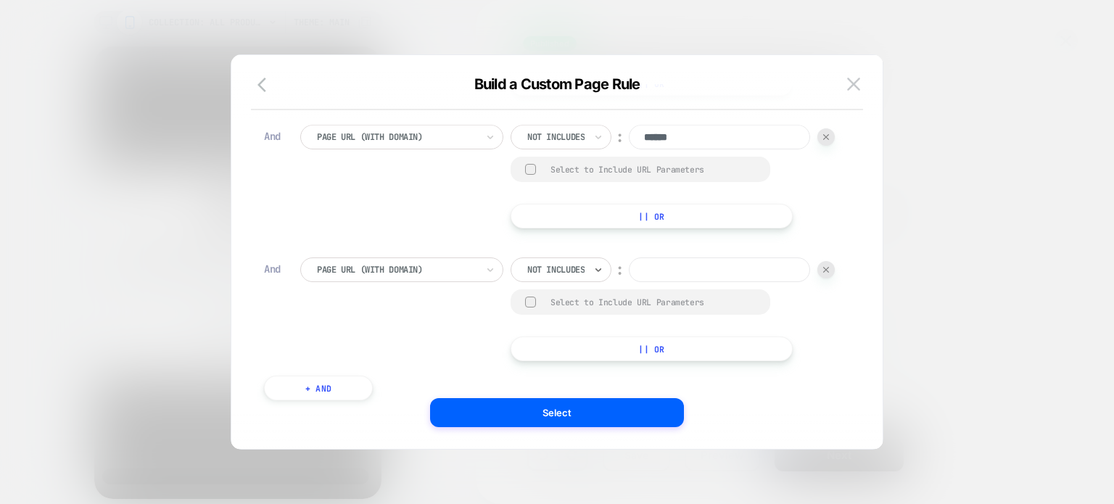
scroll to position [14, 0]
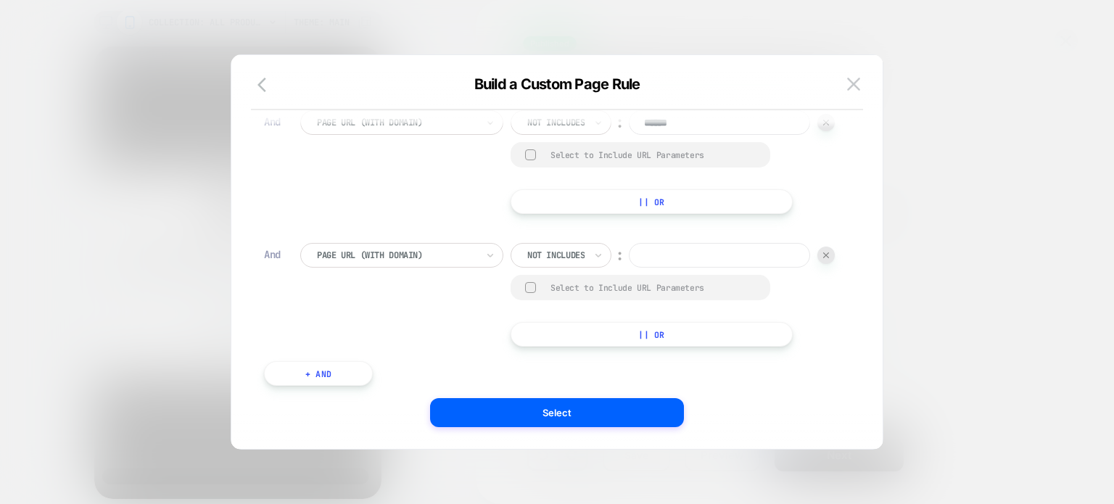
click at [629, 268] on input at bounding box center [719, 255] width 181 height 25
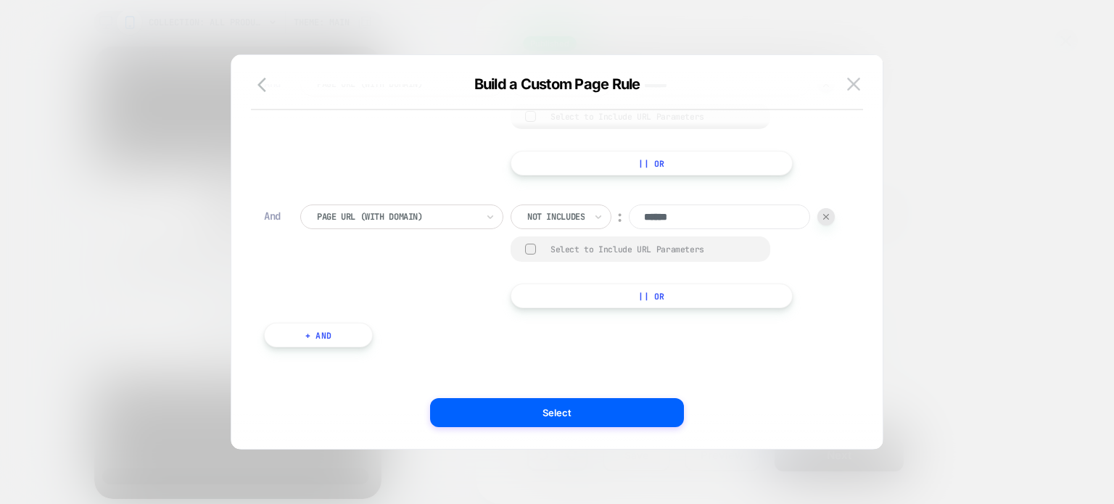
scroll to position [632, 0]
type input "******"
drag, startPoint x: 356, startPoint y: 329, endPoint x: 402, endPoint y: 302, distance: 54.0
click at [355, 329] on button "+ And" at bounding box center [318, 335] width 109 height 25
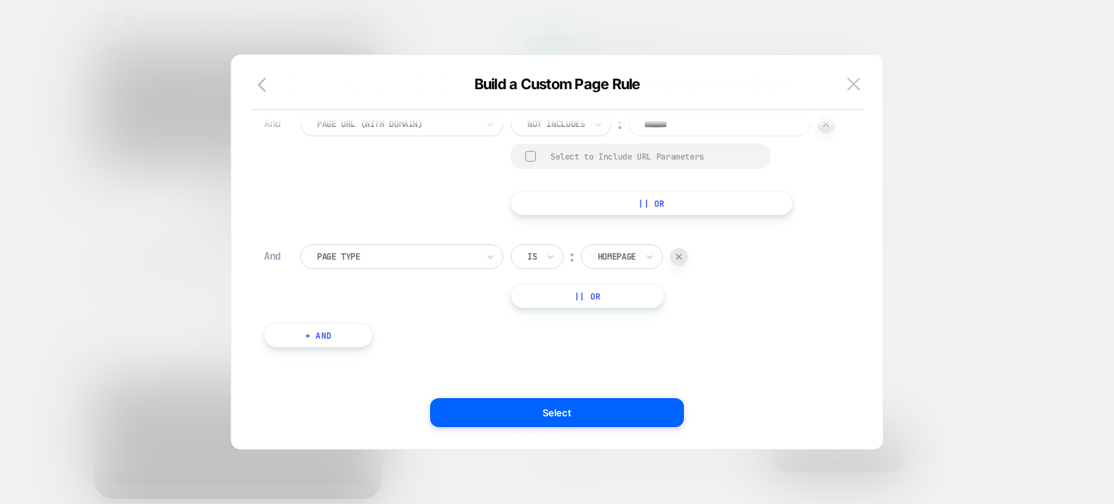
scroll to position [725, 0]
click at [414, 256] on div at bounding box center [396, 256] width 159 height 13
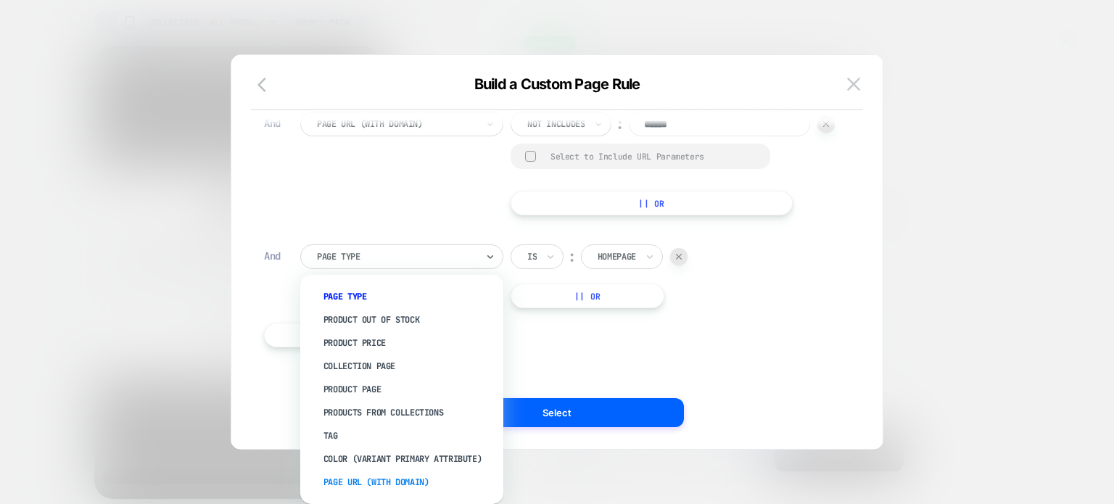
click at [350, 478] on div "Page Url (WITH DOMAIN)" at bounding box center [409, 481] width 188 height 23
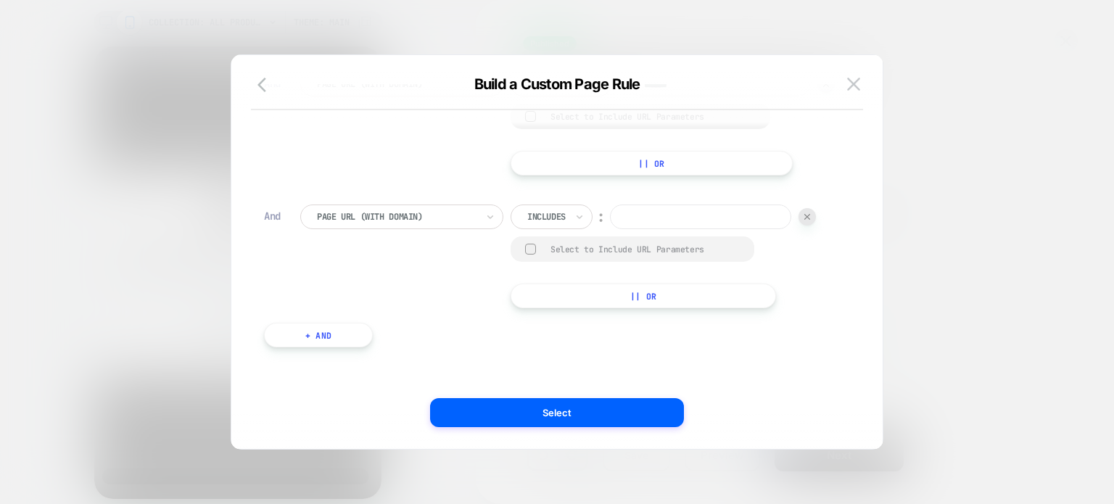
click at [550, 223] on div at bounding box center [546, 216] width 38 height 13
click at [545, 225] on div "Includes" at bounding box center [546, 217] width 41 height 16
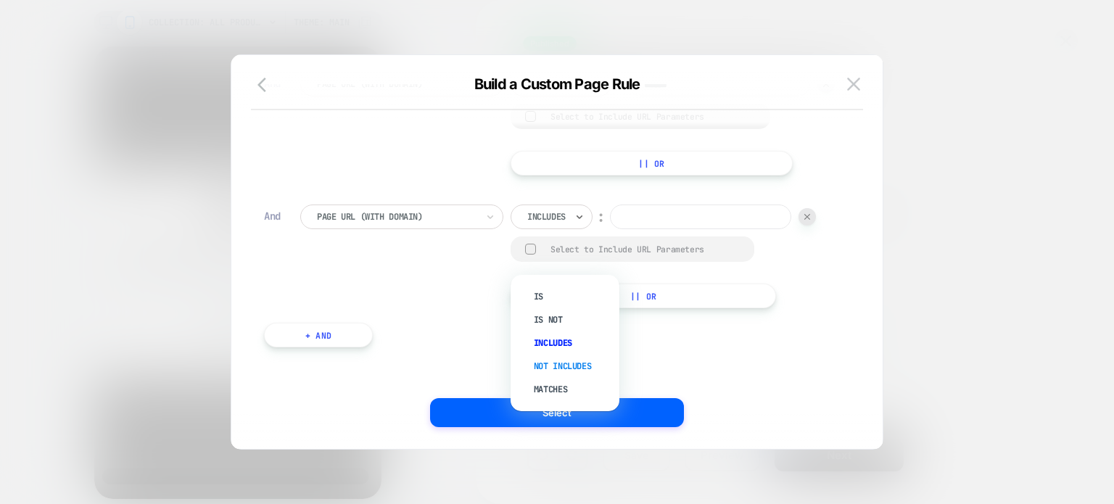
click at [554, 360] on div "Not includes" at bounding box center [572, 366] width 94 height 23
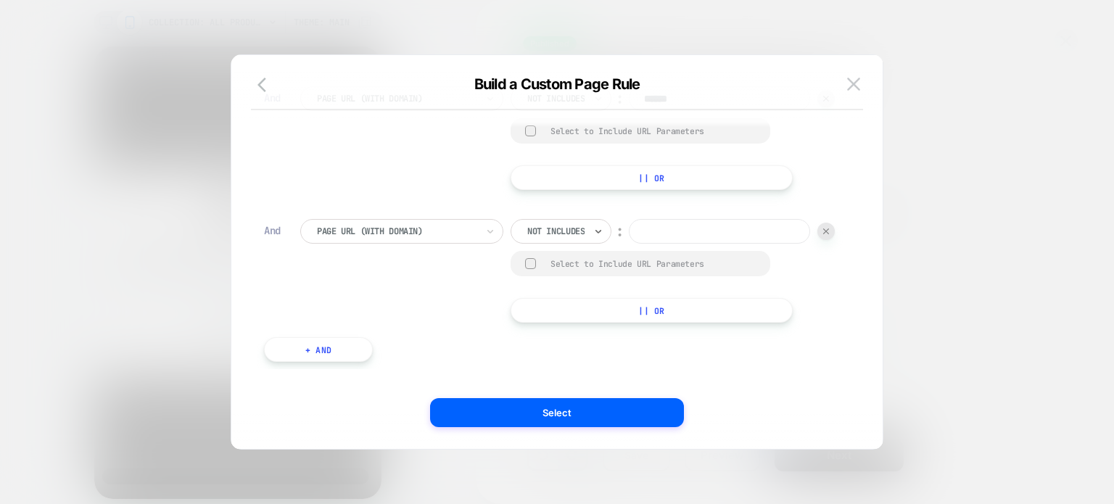
scroll to position [0, 0]
click at [629, 244] on input at bounding box center [719, 231] width 181 height 25
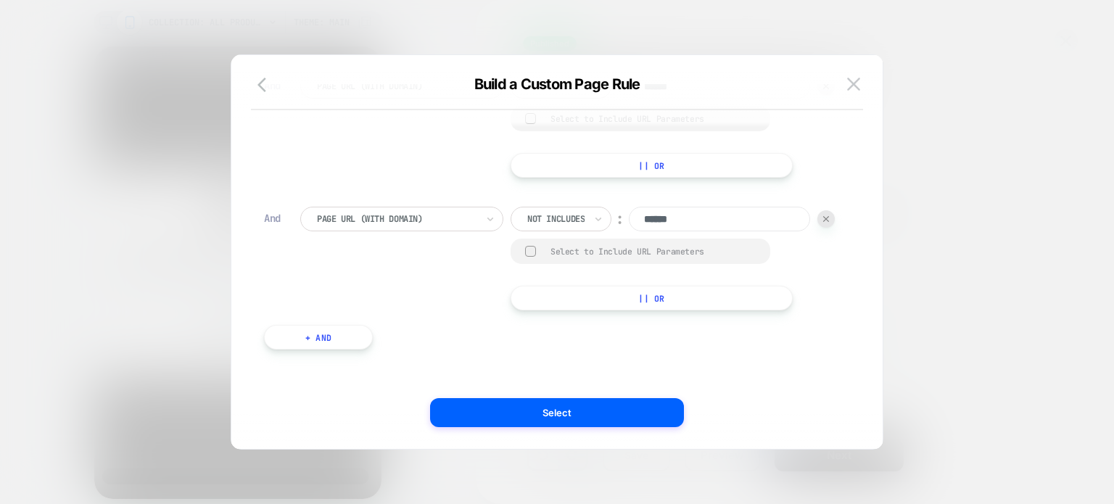
scroll to position [14, 0]
type input "******"
click at [342, 347] on button "+ And" at bounding box center [318, 335] width 109 height 25
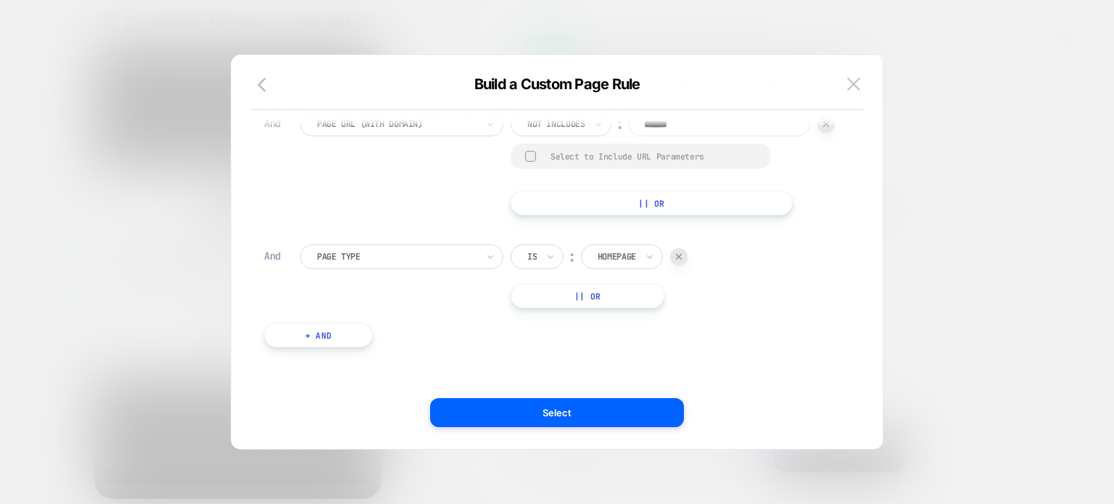
scroll to position [882, 0]
click at [432, 257] on div at bounding box center [396, 256] width 159 height 13
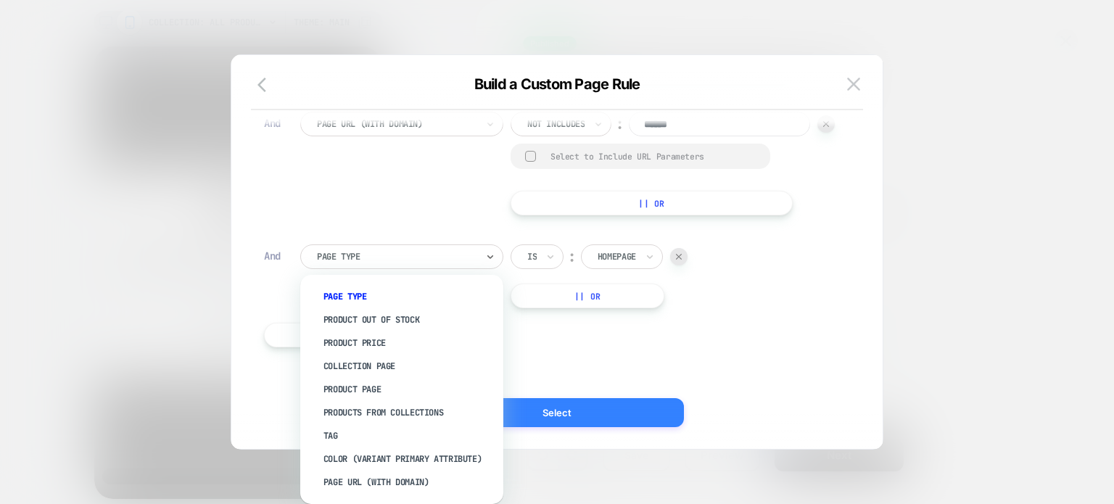
drag, startPoint x: 415, startPoint y: 480, endPoint x: 436, endPoint y: 408, distance: 74.8
click at [414, 481] on div "Page Url (WITH DOMAIN)" at bounding box center [409, 481] width 188 height 23
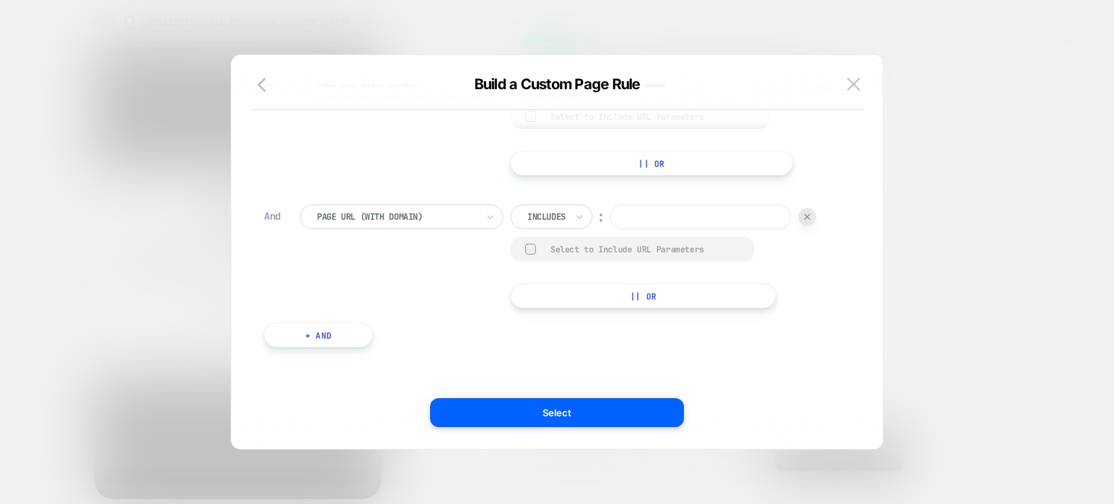
click at [561, 223] on div at bounding box center [546, 216] width 38 height 13
click at [552, 229] on div "Includes" at bounding box center [551, 216] width 82 height 25
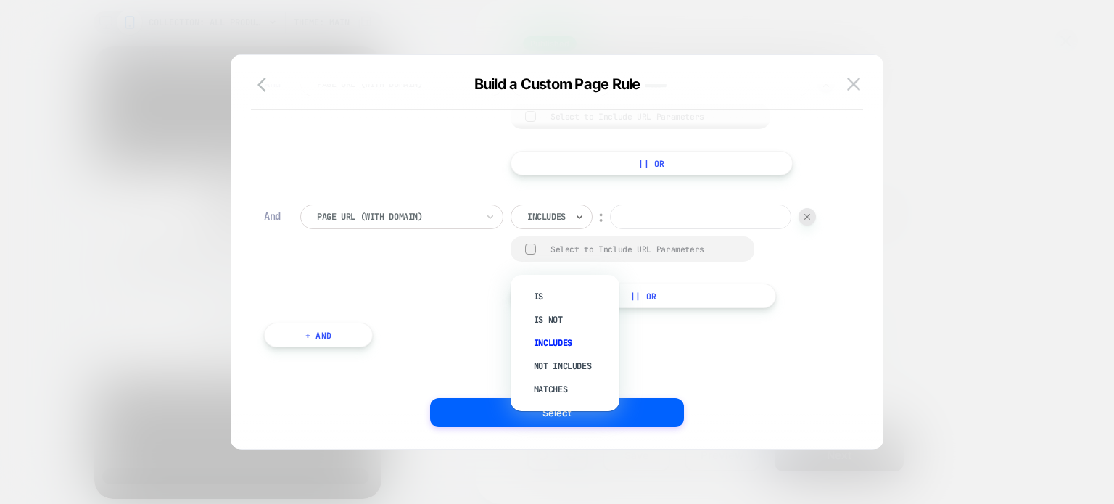
drag, startPoint x: 542, startPoint y: 357, endPoint x: 502, endPoint y: 330, distance: 48.5
click at [542, 358] on div "Not includes" at bounding box center [572, 366] width 94 height 23
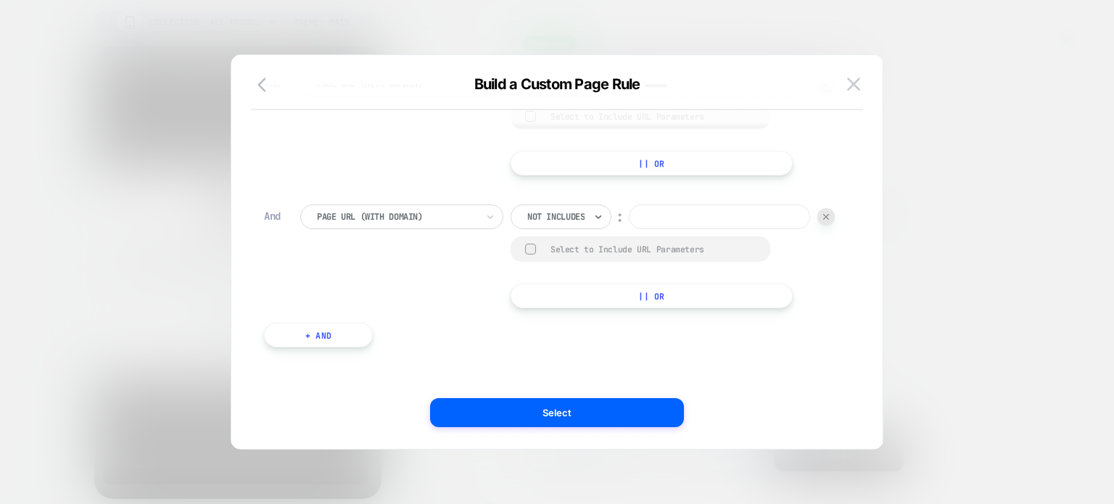
click at [629, 229] on input at bounding box center [719, 216] width 181 height 25
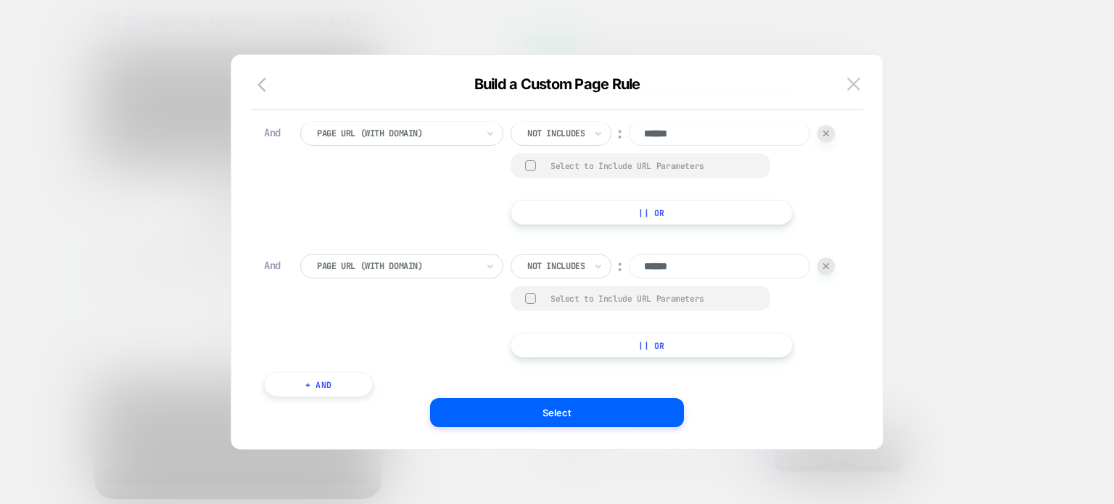
scroll to position [947, 0]
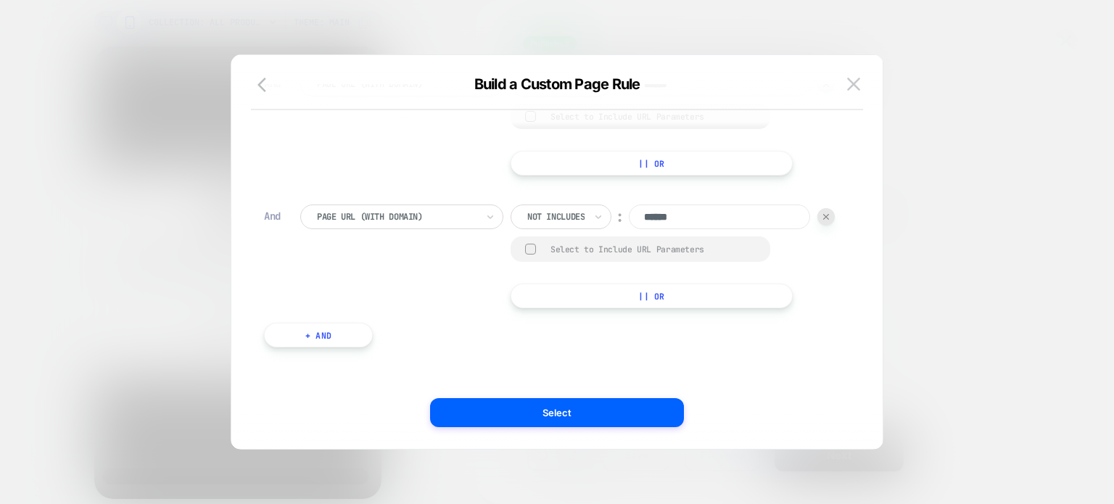
type input "******"
click at [348, 329] on button "+ And" at bounding box center [318, 335] width 109 height 25
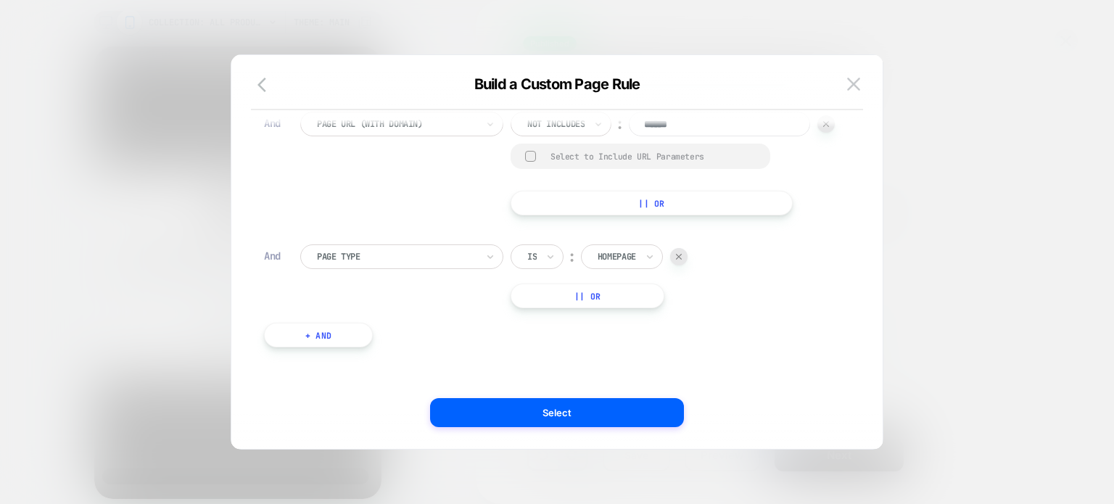
scroll to position [1040, 0]
click at [418, 254] on div at bounding box center [396, 256] width 159 height 13
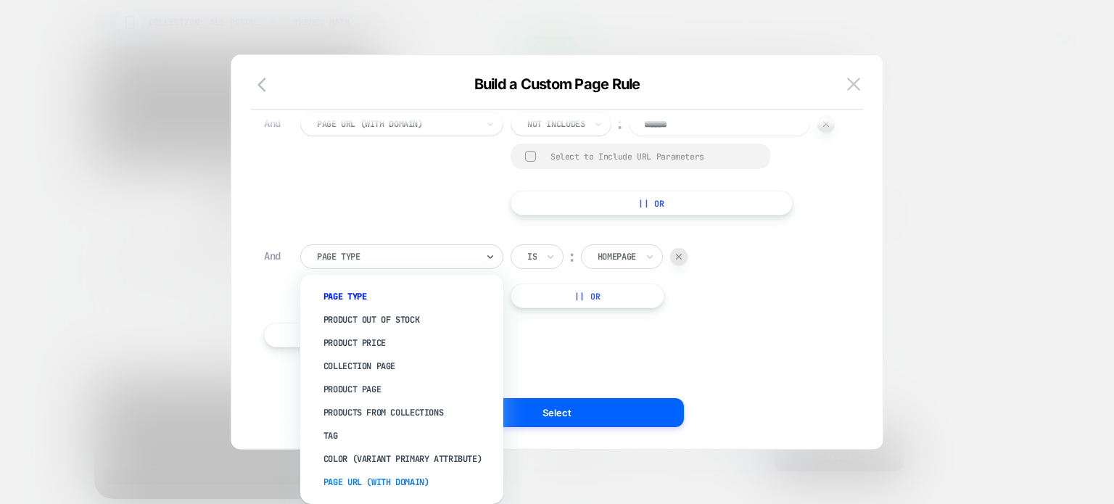
click at [413, 476] on div "Page Url (WITH DOMAIN)" at bounding box center [409, 481] width 188 height 23
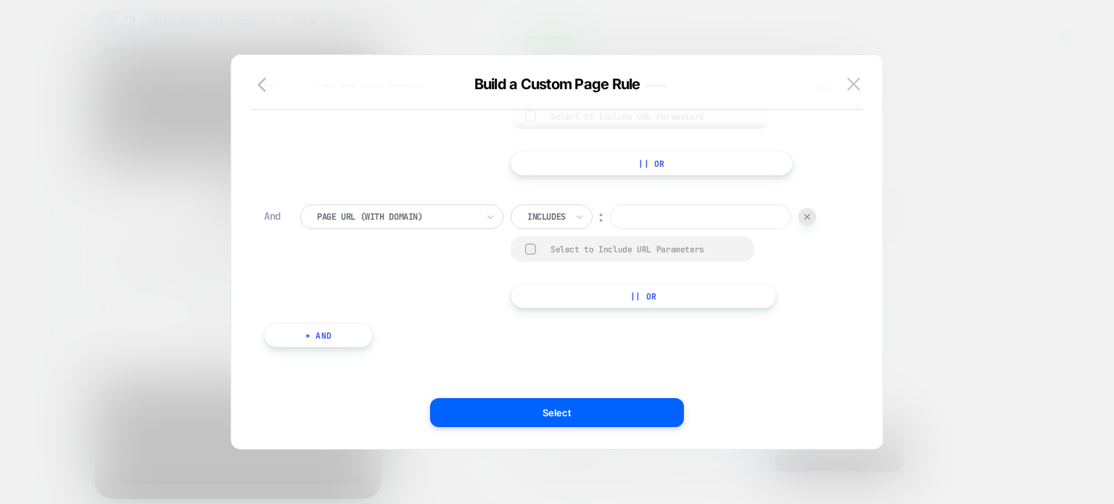
click at [528, 223] on input "text" at bounding box center [530, 216] width 6 height 13
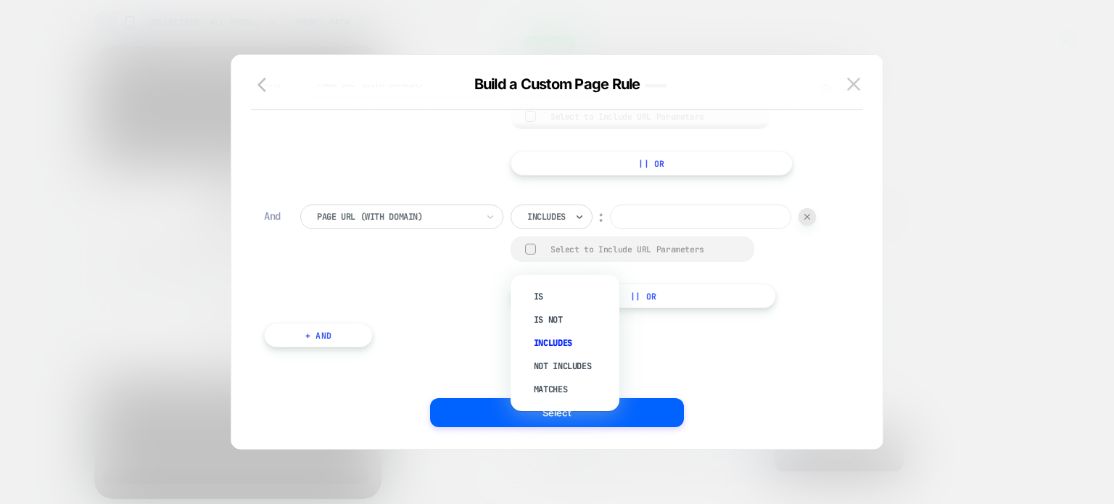
click at [531, 223] on input "text" at bounding box center [530, 216] width 6 height 13
click at [550, 357] on div "Not includes" at bounding box center [572, 366] width 94 height 23
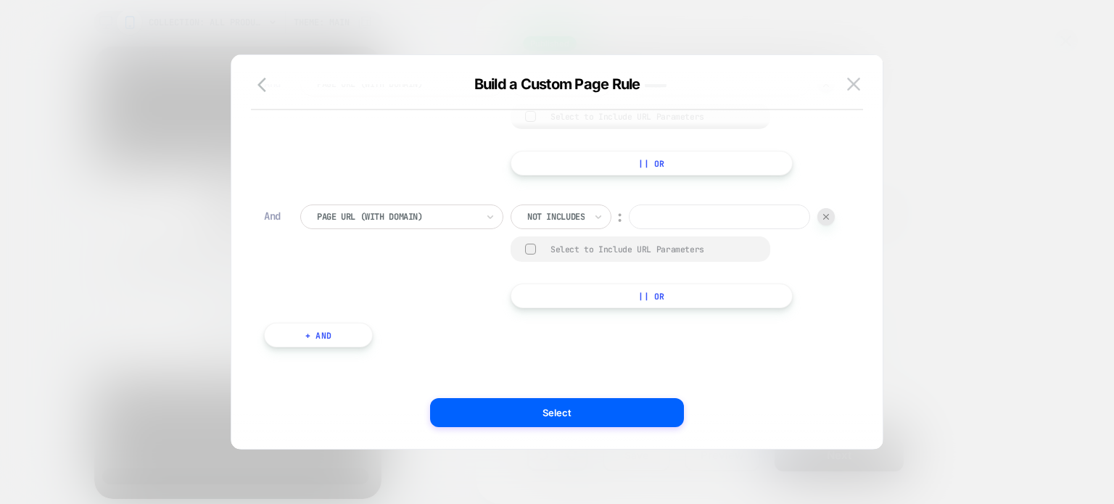
drag, startPoint x: 504, startPoint y: 268, endPoint x: 475, endPoint y: 350, distance: 86.9
click at [503, 269] on div "Page Url (WITH DOMAIN) Not includes ︰ Select to Include URL Parameters || Or" at bounding box center [567, 256] width 535 height 104
click at [629, 229] on input at bounding box center [719, 216] width 181 height 25
paste input "**********"
drag, startPoint x: 480, startPoint y: 278, endPoint x: 424, endPoint y: 280, distance: 55.8
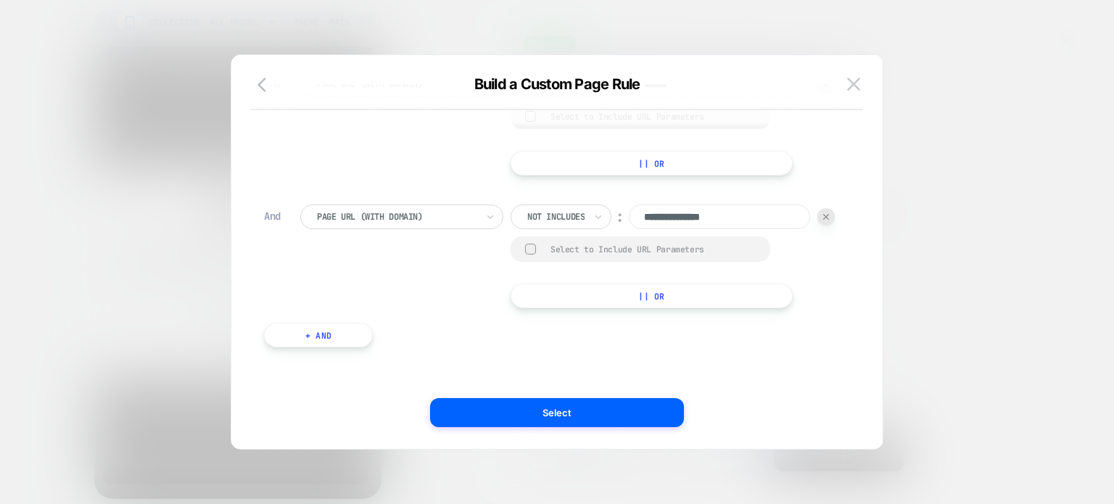
click at [629, 229] on input "**********" at bounding box center [719, 216] width 181 height 25
click at [629, 229] on input "*******" at bounding box center [719, 216] width 181 height 25
type input "******"
click at [333, 332] on button "+ And" at bounding box center [318, 335] width 109 height 25
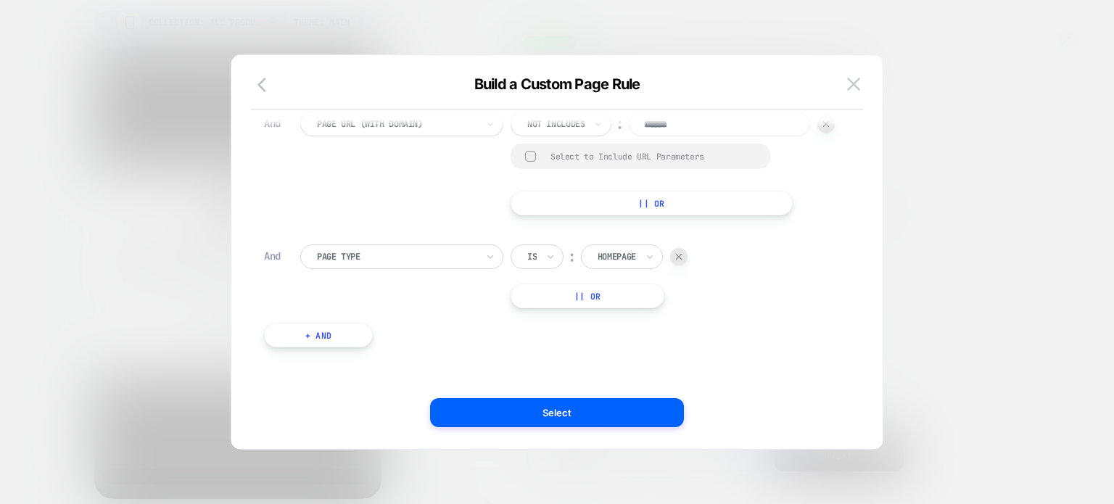
scroll to position [1198, 0]
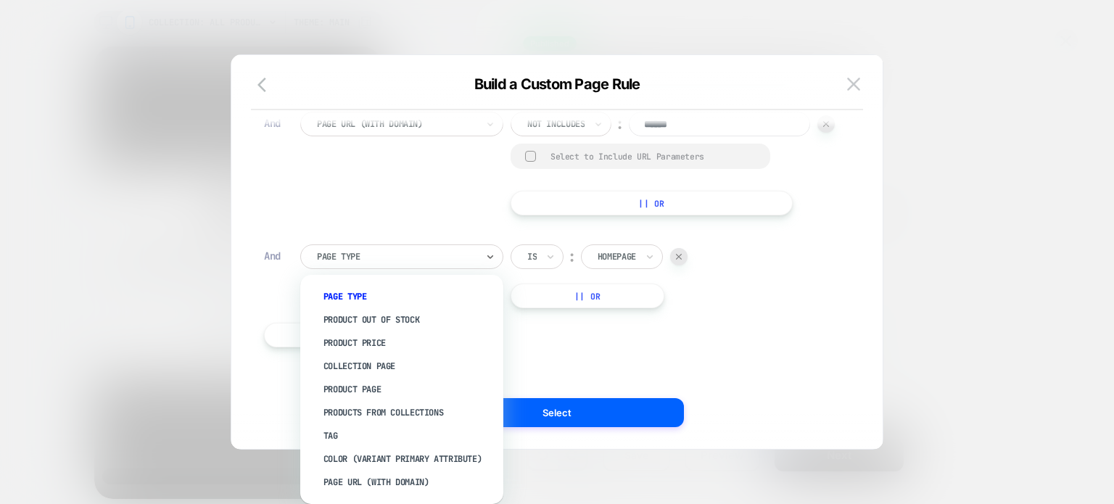
click at [399, 258] on div at bounding box center [396, 256] width 159 height 13
click at [359, 473] on div "Page Url (WITH DOMAIN)" at bounding box center [409, 481] width 188 height 23
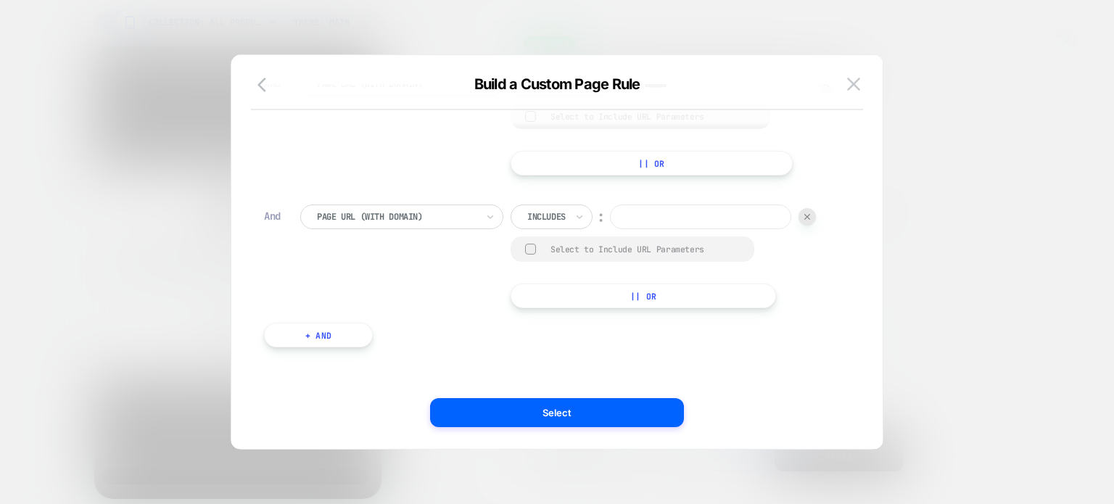
click at [553, 225] on div "Includes" at bounding box center [546, 217] width 41 height 16
click at [545, 223] on div at bounding box center [546, 216] width 38 height 13
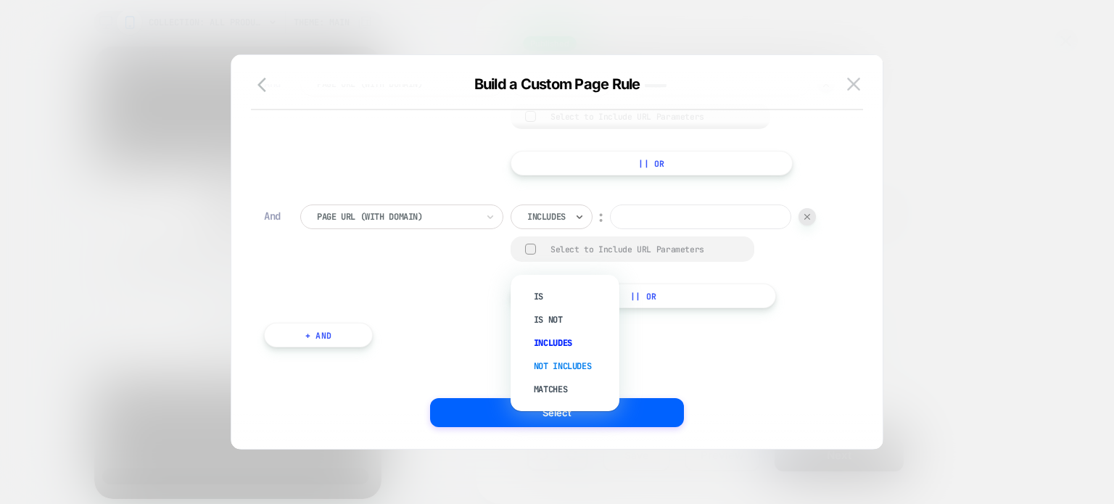
click at [552, 368] on div "Not includes" at bounding box center [572, 366] width 94 height 23
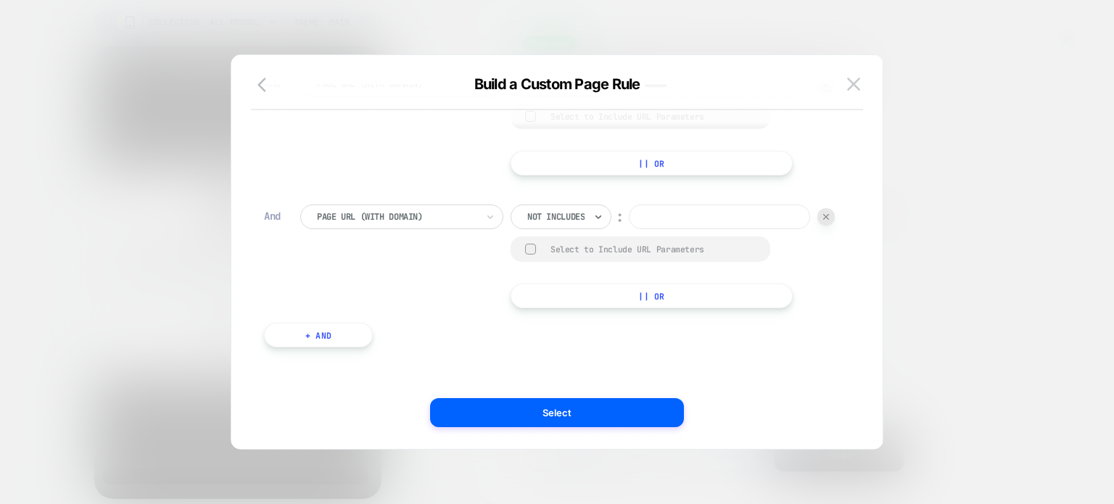
click at [629, 229] on input at bounding box center [719, 216] width 181 height 25
paste input "*******"
click at [629, 229] on input "******" at bounding box center [719, 216] width 181 height 25
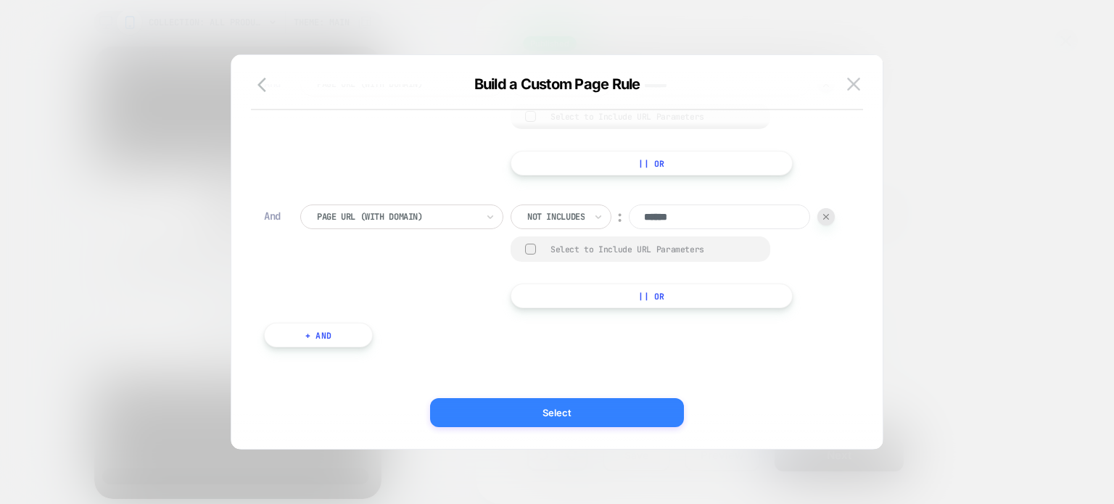
type input "******"
click at [549, 417] on button "Select" at bounding box center [557, 412] width 254 height 29
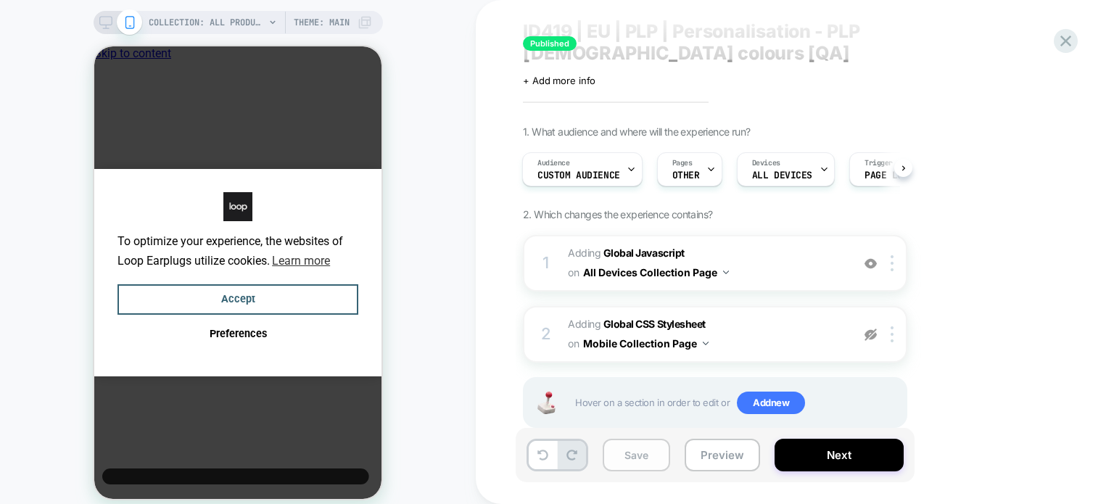
scroll to position [49, 0]
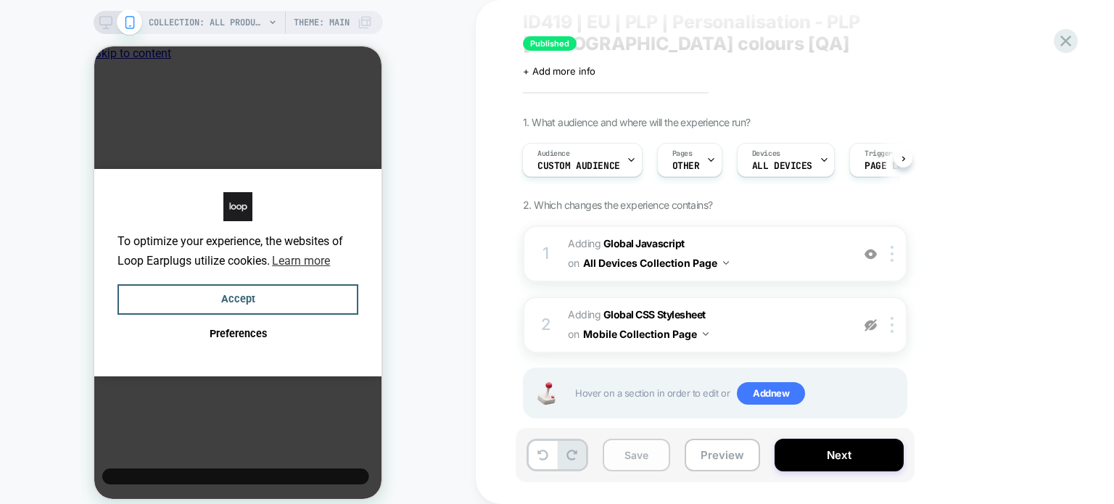
click at [629, 447] on button "Save" at bounding box center [635, 455] width 67 height 33
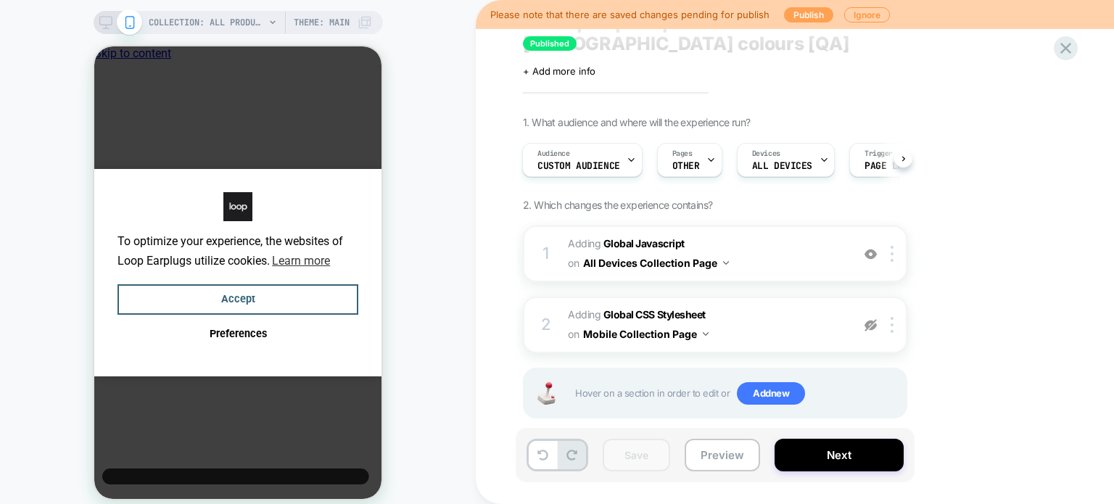
click at [807, 14] on button "Publish" at bounding box center [808, 14] width 49 height 15
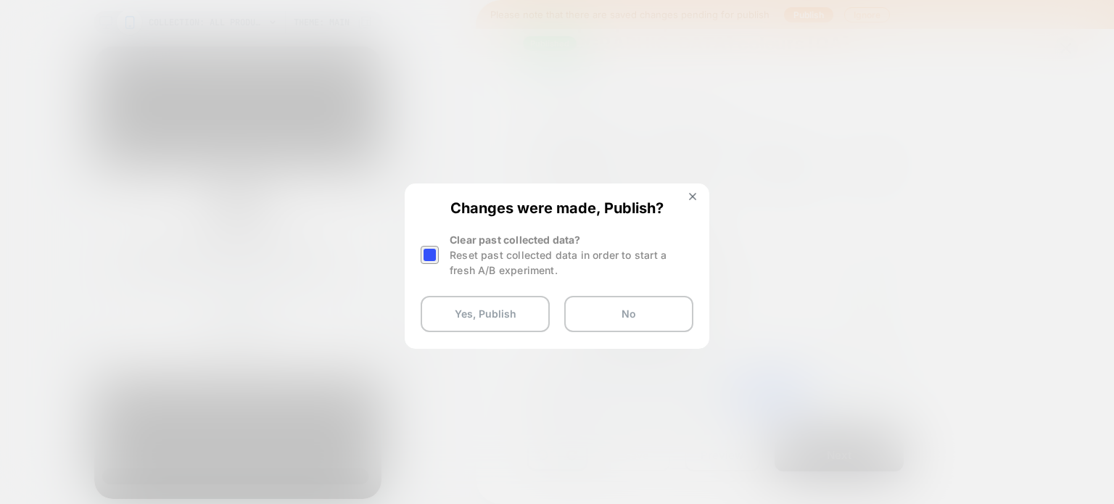
click at [429, 254] on div at bounding box center [429, 255] width 18 height 18
click at [466, 318] on button "Yes, Publish" at bounding box center [484, 314] width 129 height 36
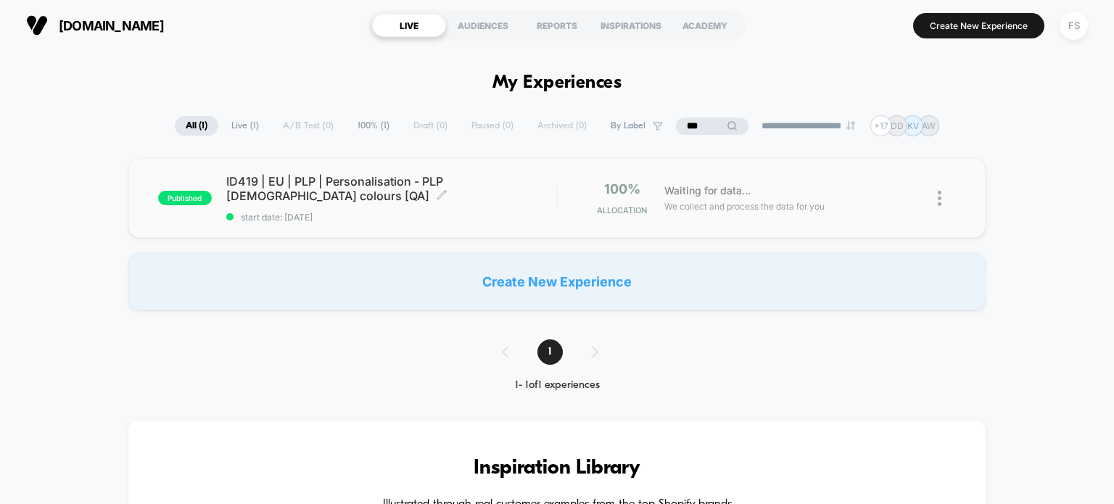
click at [273, 180] on span "ID419 | EU | PLP | Personalisation - PLP [DEMOGRAPHIC_DATA] colours [QA] Click …" at bounding box center [391, 188] width 331 height 29
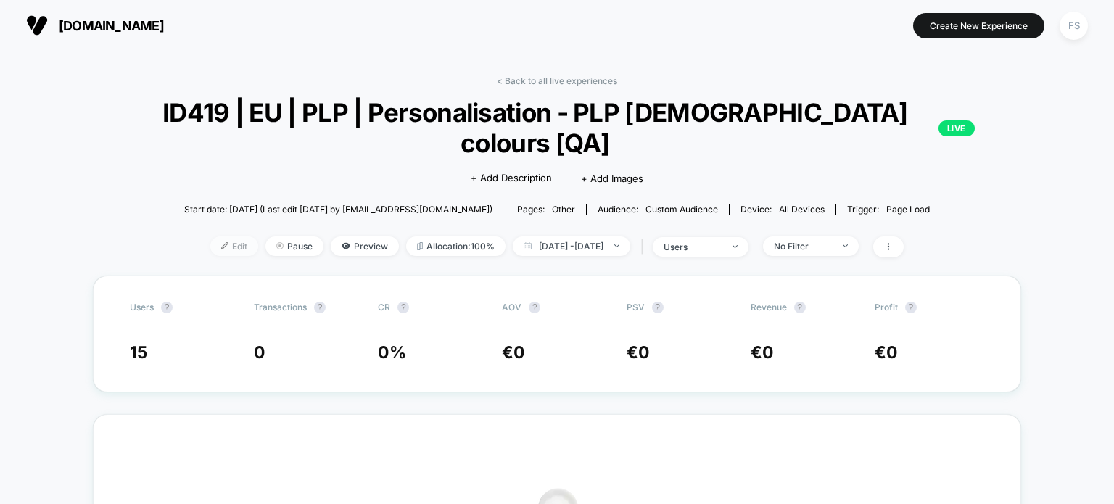
click at [220, 245] on span "Edit" at bounding box center [234, 246] width 48 height 20
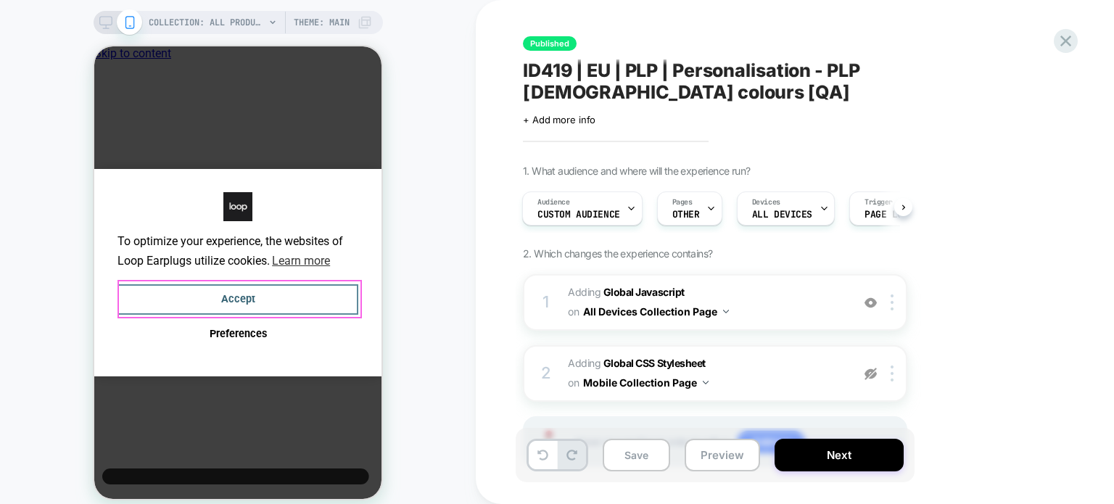
drag, startPoint x: 312, startPoint y: 294, endPoint x: 721, endPoint y: 315, distance: 410.1
click at [312, 294] on button "Accept" at bounding box center [237, 299] width 241 height 31
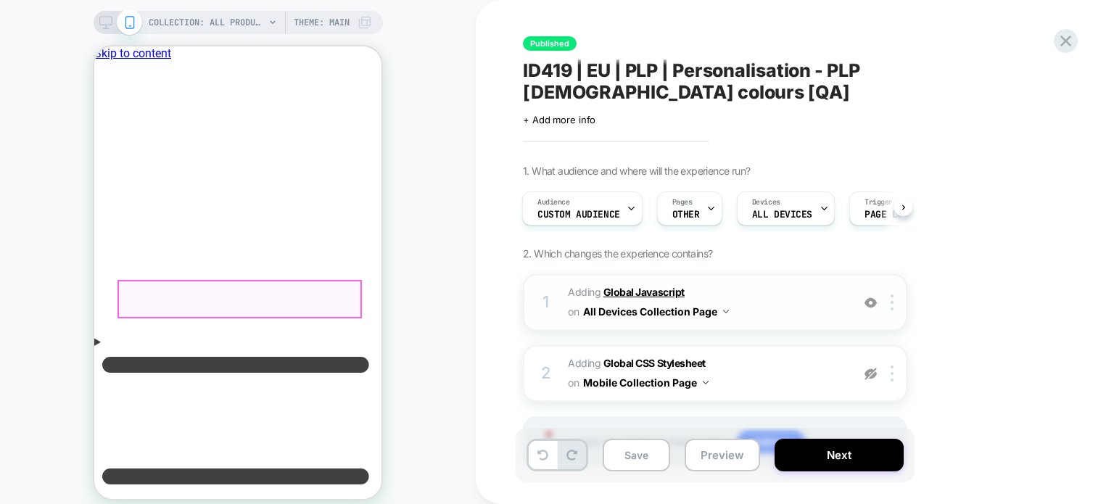
click at [627, 286] on b "Global Javascript" at bounding box center [643, 292] width 81 height 12
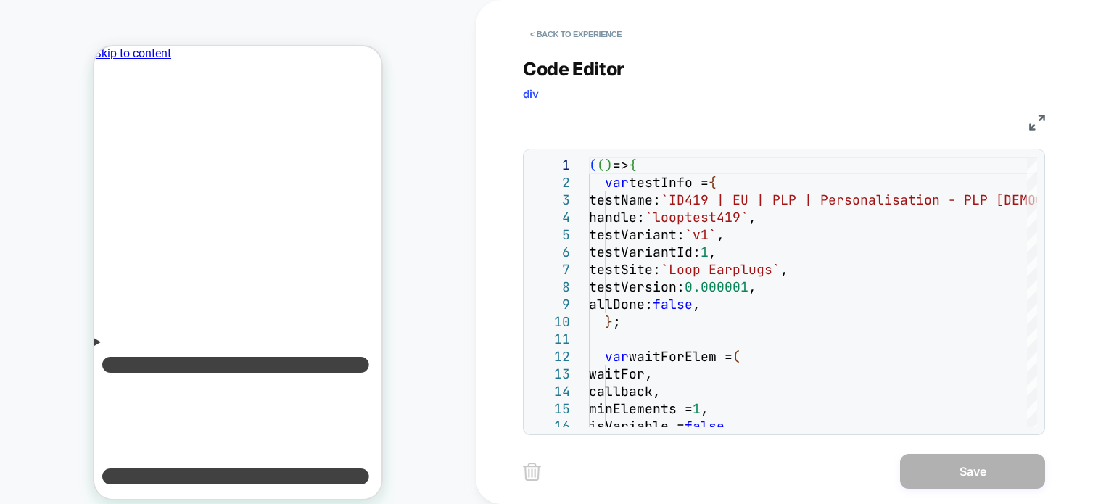
click at [1032, 121] on img at bounding box center [1037, 123] width 16 height 16
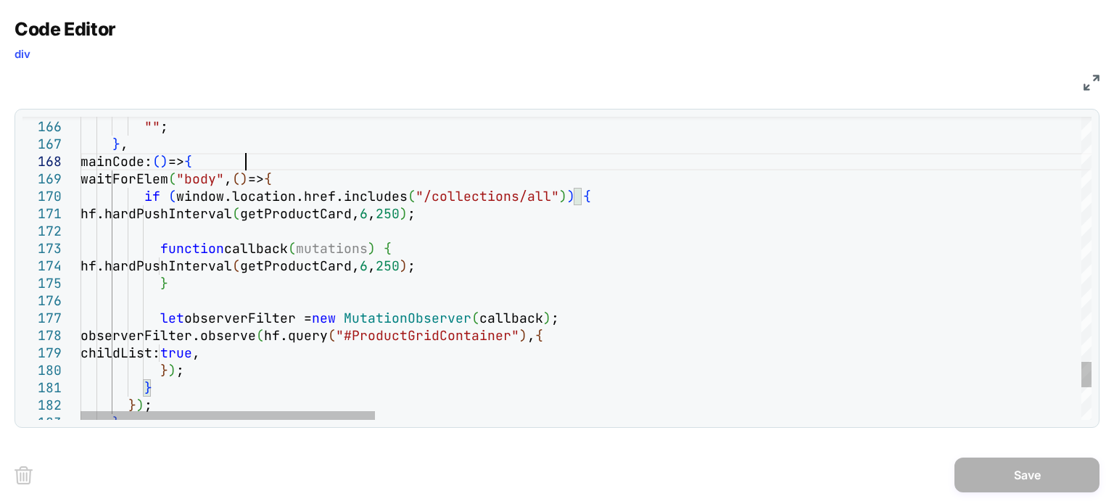
type textarea "**********"
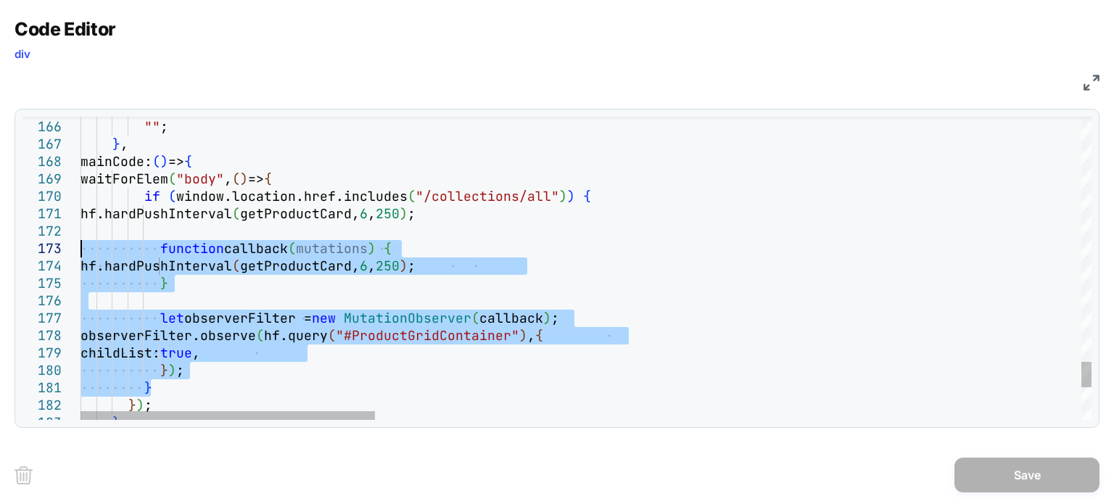
drag, startPoint x: 170, startPoint y: 385, endPoint x: 57, endPoint y: 247, distance: 178.2
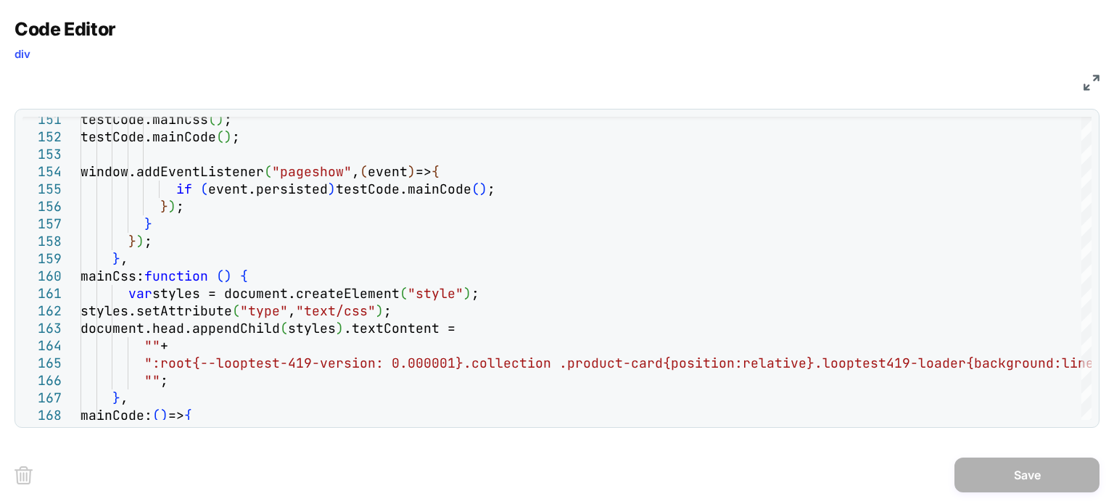
click at [1090, 89] on img at bounding box center [1091, 83] width 16 height 16
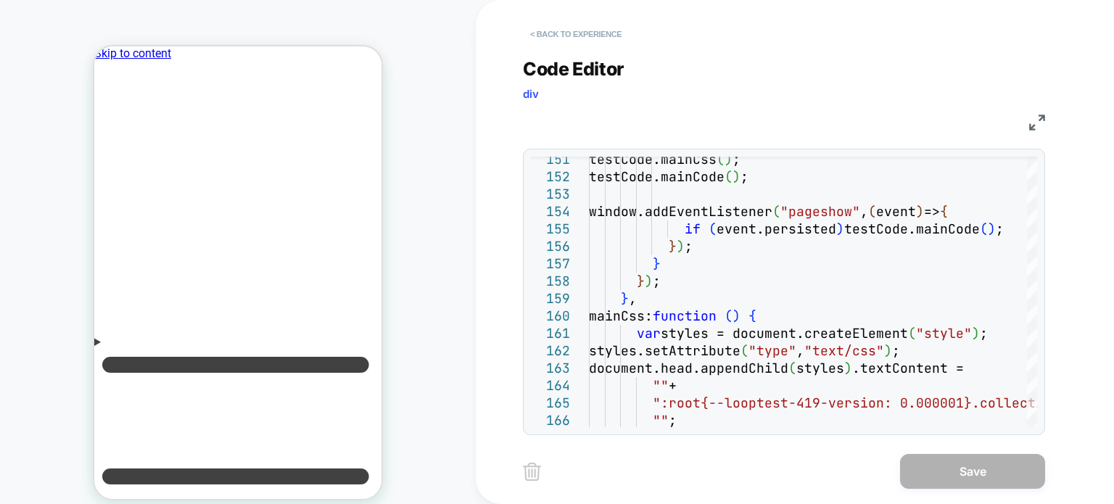
click at [607, 29] on button "< Back to experience" at bounding box center [576, 33] width 106 height 23
